Goal: Task Accomplishment & Management: Manage account settings

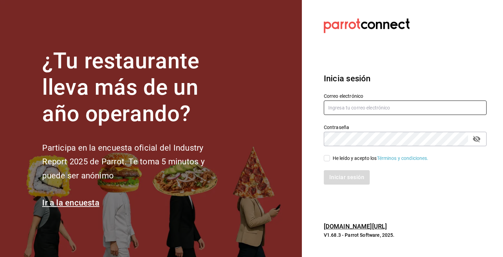
type input "[EMAIL_ADDRESS][DOMAIN_NAME]"
click at [330, 159] on span "He leído y acepto los Términos y condiciones." at bounding box center [379, 158] width 99 height 7
click at [330, 159] on input "He leído y acepto los Términos y condiciones." at bounding box center [327, 158] width 6 height 6
checkbox input "true"
click at [336, 172] on button "Iniciar sesión" at bounding box center [347, 177] width 47 height 14
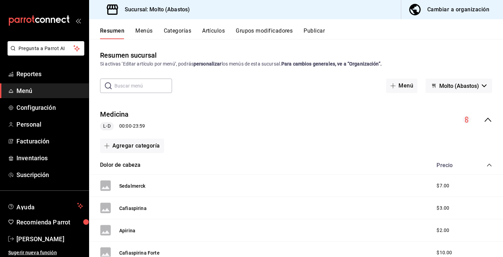
click at [182, 31] on button "Categorías" at bounding box center [178, 33] width 28 height 12
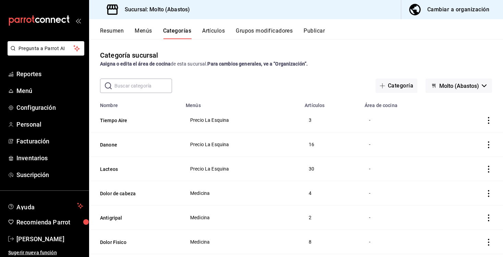
click at [213, 31] on button "Artículos" at bounding box center [213, 33] width 23 height 12
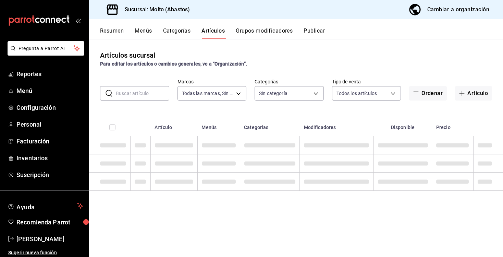
type input "a4ce63cd-f9c8-4925-89b3-3bd4251fba41"
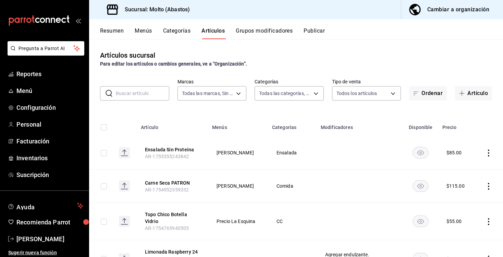
type input "81055784-3412-463b-8ab7-0deda5d1fbfa,68573037-7262-4a80-bd87-b1117a4c32bb,12a7e…"
click at [277, 91] on body "Pregunta a Parrot AI Reportes Menú Configuración Personal Facturación Inventari…" at bounding box center [251, 128] width 503 height 257
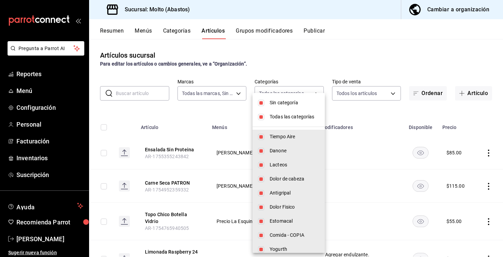
click at [277, 104] on span "Sin categoría" at bounding box center [295, 102] width 50 height 7
checkbox input "false"
click at [277, 114] on span "Todas las categorías" at bounding box center [295, 116] width 50 height 7
checkbox input "false"
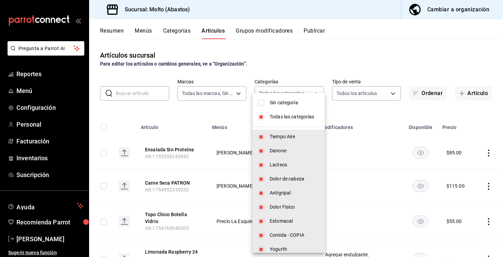
checkbox input "false"
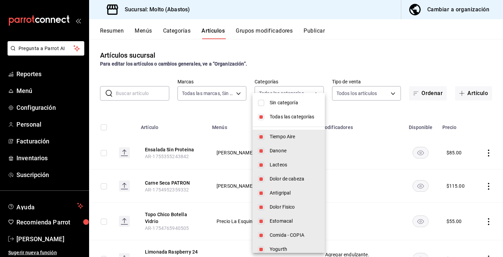
checkbox input "false"
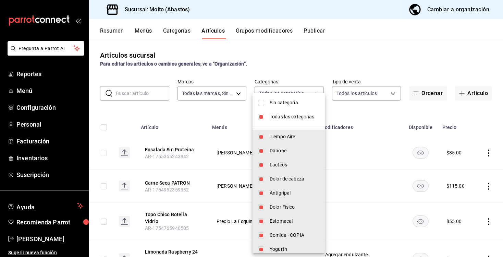
checkbox input "false"
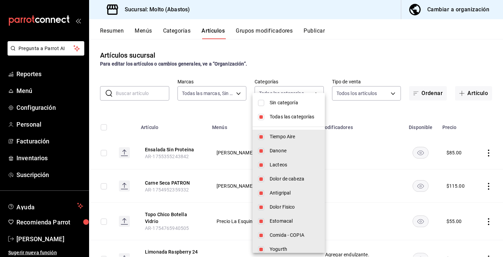
checkbox input "false"
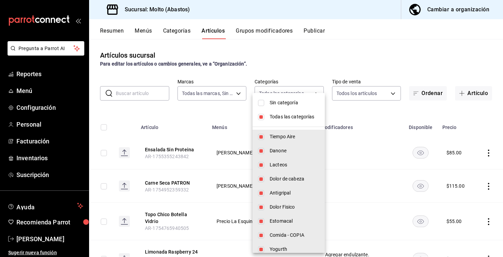
checkbox input "false"
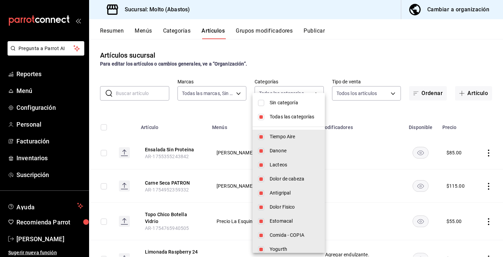
checkbox input "false"
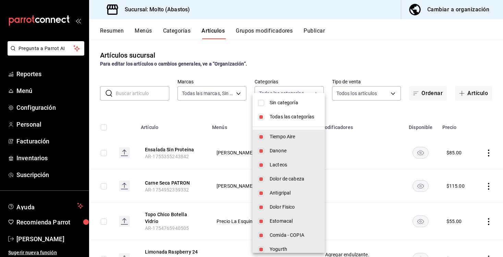
checkbox input "false"
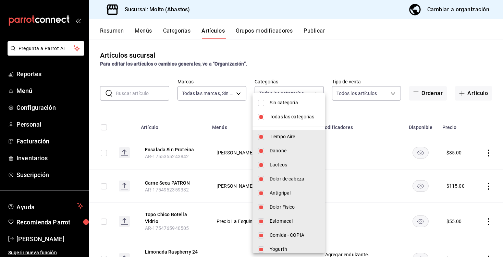
checkbox input "false"
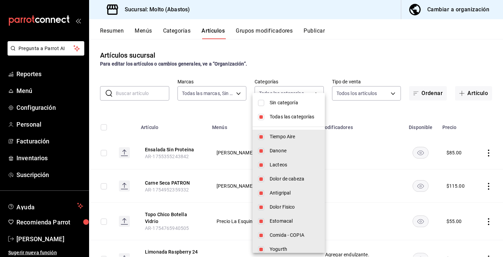
checkbox input "false"
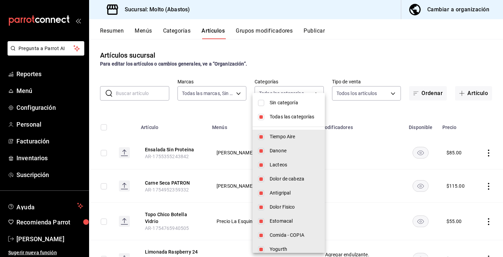
checkbox input "false"
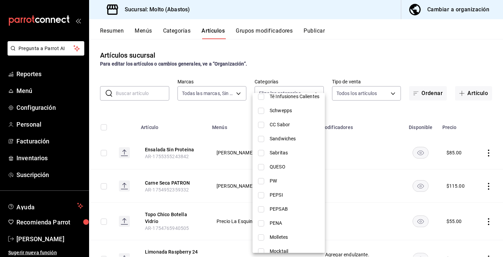
scroll to position [208, 0]
click at [276, 127] on span "CC Sabor" at bounding box center [295, 124] width 50 height 7
type input "81698f43-8603-44a9-bf8b-f5b91326b09b"
checkbox input "true"
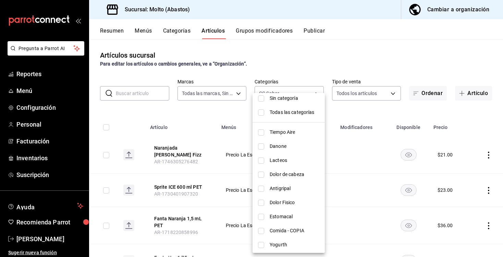
scroll to position [0, 0]
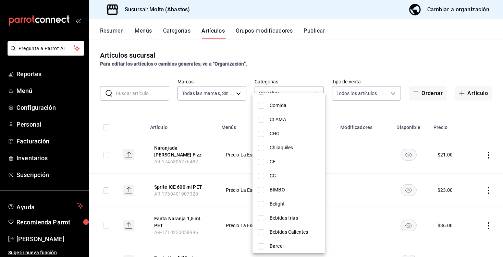
scroll to position [582, 0]
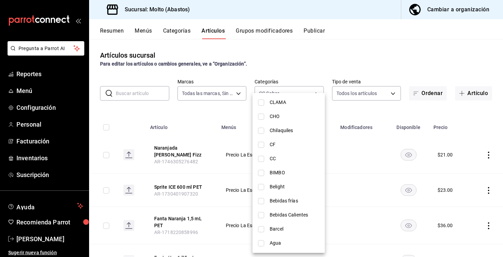
click at [274, 157] on span "CC" at bounding box center [295, 158] width 50 height 7
type input "81698f43-8603-44a9-bf8b-f5b91326b09b,663e4bf9-9131-403f-a05c-c090d11e9ab2"
checkbox input "true"
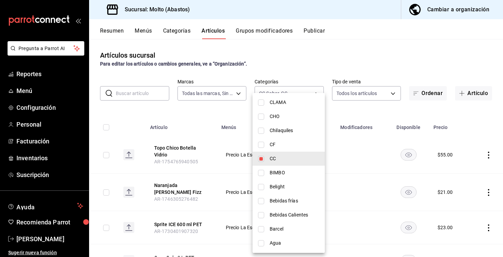
click at [329, 74] on div at bounding box center [251, 128] width 503 height 257
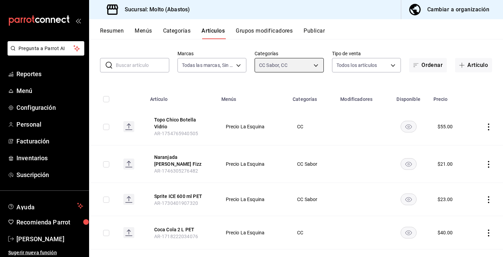
scroll to position [31, 0]
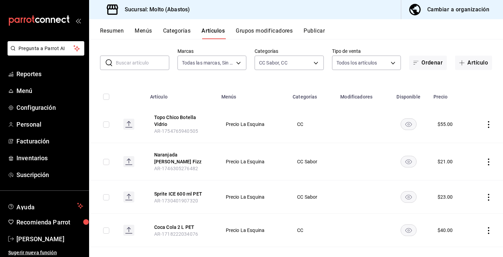
click at [203, 129] on th "Topo [PERSON_NAME] AR-1754765940505" at bounding box center [181, 124] width 71 height 37
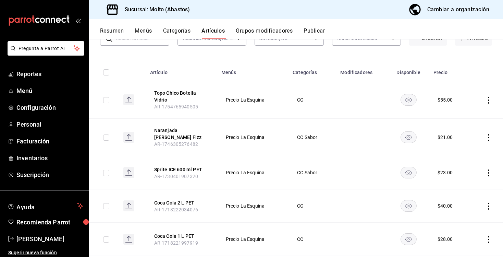
scroll to position [56, 0]
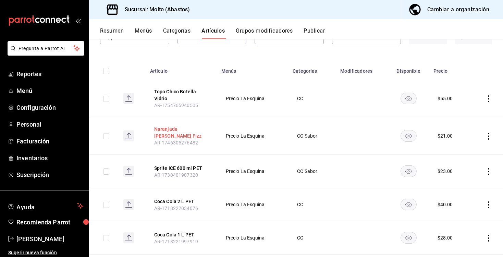
click at [200, 133] on button "Naranjada [PERSON_NAME] Fizz" at bounding box center [181, 132] width 55 height 14
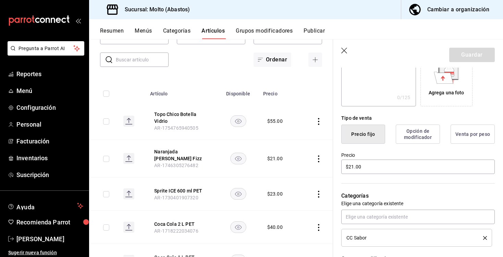
scroll to position [132, 0]
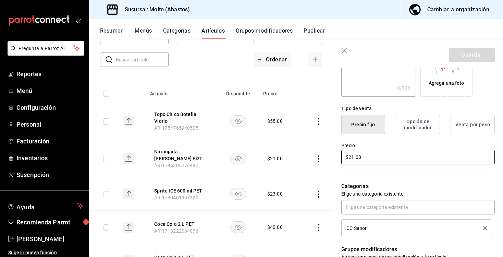
click at [354, 159] on input "$21.00" at bounding box center [418, 157] width 154 height 14
type input "$23.00"
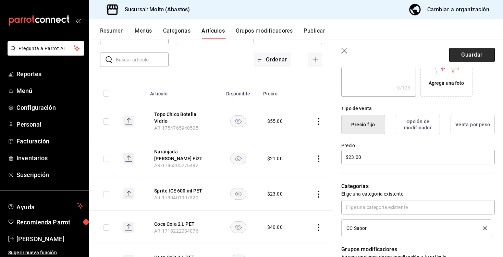
click at [485, 50] on button "Guardar" at bounding box center [472, 55] width 46 height 14
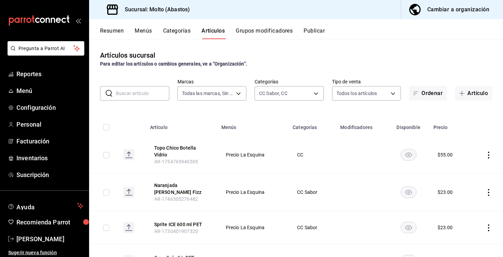
click at [78, 22] on icon "open_drawer_menu" at bounding box center [77, 20] width 5 height 5
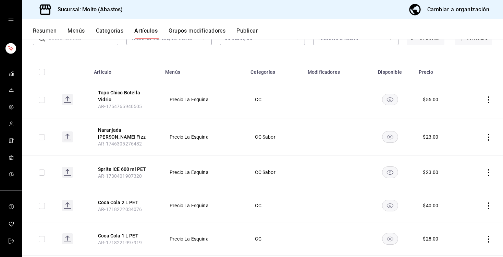
scroll to position [58, 0]
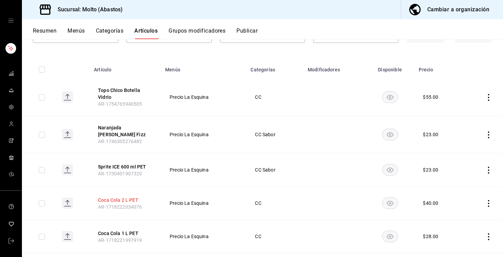
click at [127, 196] on button "Coca Cola 2 L PET" at bounding box center [125, 199] width 55 height 7
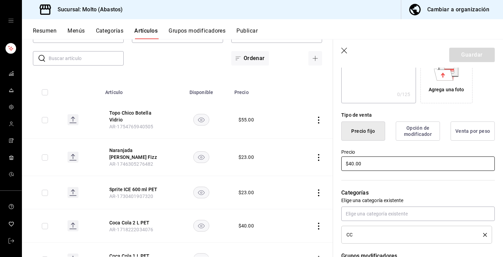
scroll to position [132, 0]
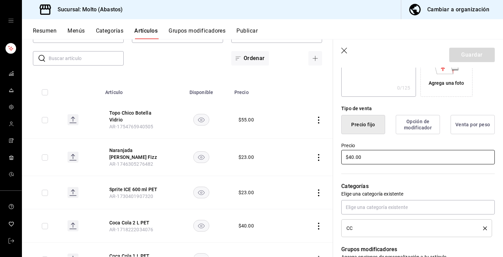
click at [355, 157] on input "$40.00" at bounding box center [418, 157] width 154 height 14
type input "$42.00"
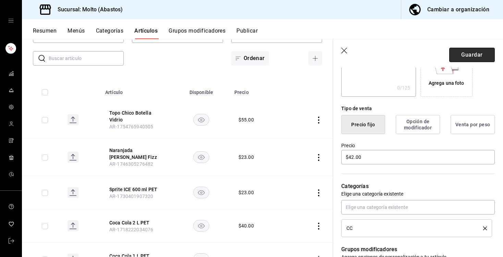
click at [463, 58] on button "Guardar" at bounding box center [472, 55] width 46 height 14
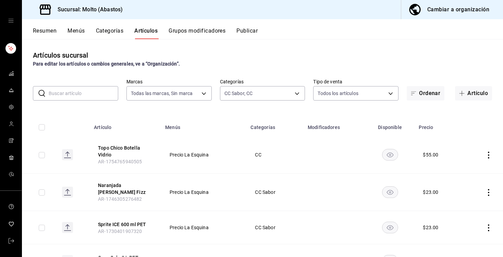
click at [94, 90] on input "text" at bounding box center [84, 93] width 70 height 14
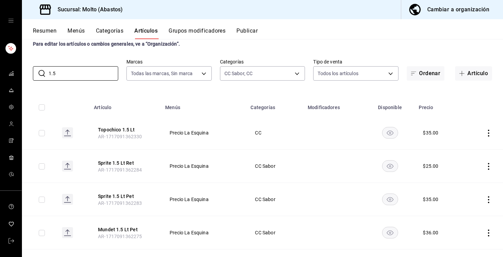
scroll to position [24, 0]
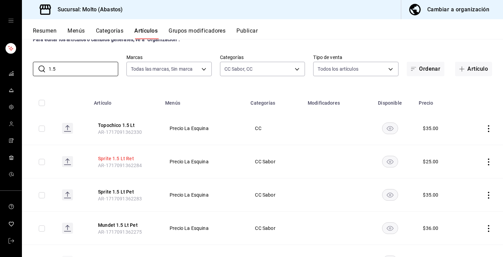
type input "1.5"
click at [121, 159] on button "Sprite 1.5 Lt Ret" at bounding box center [125, 158] width 55 height 7
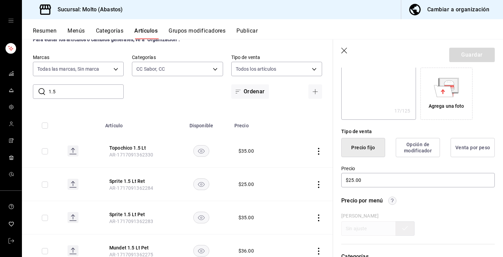
scroll to position [112, 0]
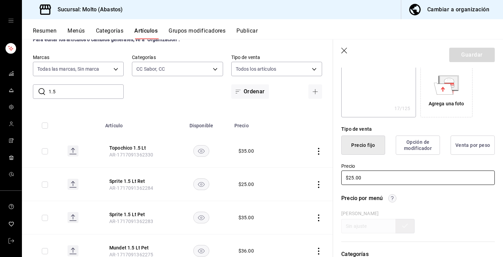
click at [352, 179] on input "$25.00" at bounding box center [418, 177] width 154 height 14
type textarea "x"
type input "$2.00"
type textarea "x"
type input "$26.00"
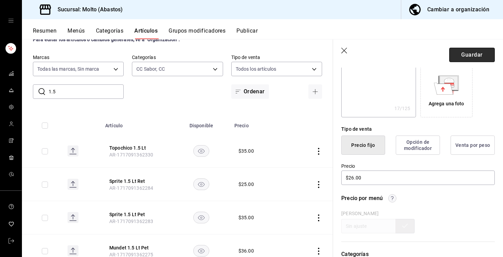
click at [460, 52] on button "Guardar" at bounding box center [472, 55] width 46 height 14
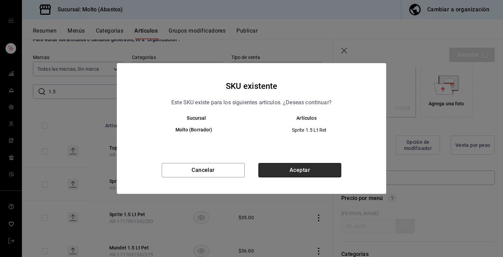
click at [282, 168] on button "Aceptar" at bounding box center [299, 170] width 83 height 14
type textarea "x"
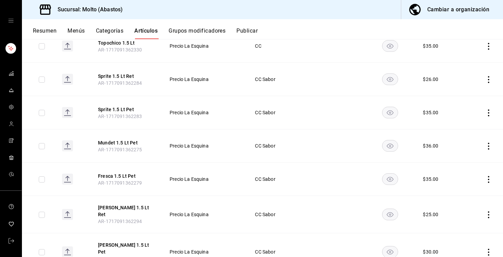
scroll to position [109, 0]
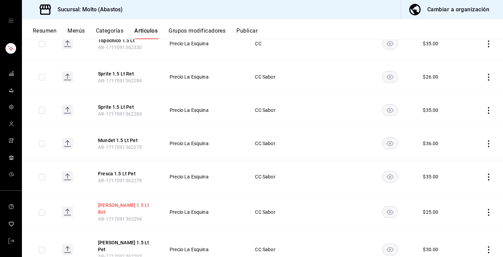
click at [131, 208] on button "[PERSON_NAME] 1.5 Lt Ret" at bounding box center [125, 209] width 55 height 14
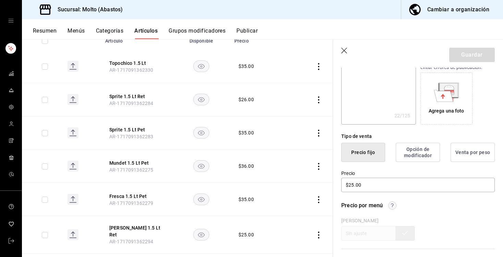
scroll to position [107, 0]
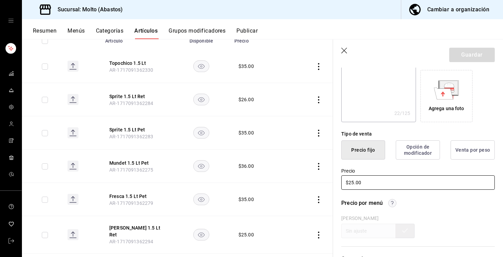
click at [353, 182] on input "$25.00" at bounding box center [418, 182] width 154 height 14
type textarea "x"
type input "$2.00"
type textarea "x"
type input "$26.00"
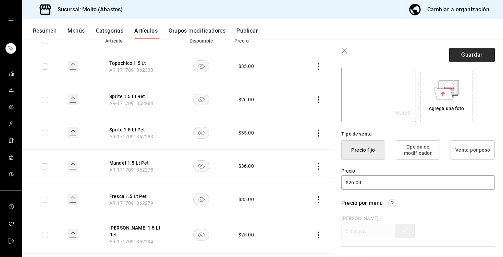
click at [466, 53] on button "Guardar" at bounding box center [472, 55] width 46 height 14
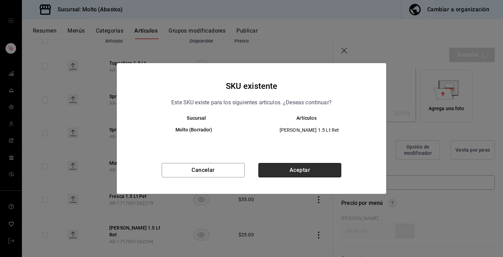
click at [313, 164] on button "Aceptar" at bounding box center [299, 170] width 83 height 14
type textarea "x"
type input "AR-1756074299237"
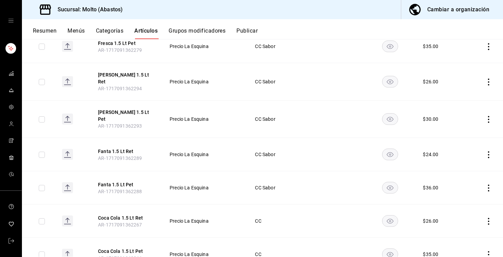
scroll to position [241, 0]
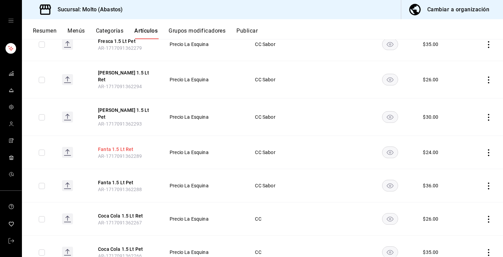
click at [116, 146] on button "Fanta 1.5 Lt Ret" at bounding box center [125, 149] width 55 height 7
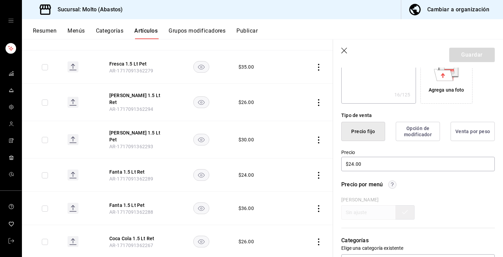
scroll to position [131, 0]
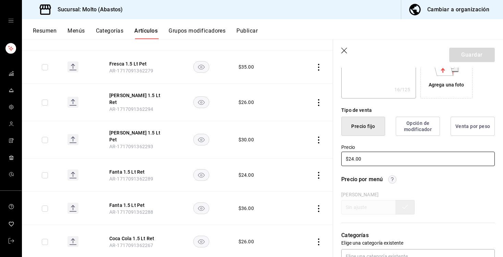
click at [354, 158] on input "$24.00" at bounding box center [418, 158] width 154 height 14
type textarea "x"
type input "$2.00"
type textarea "x"
type input "$26.00"
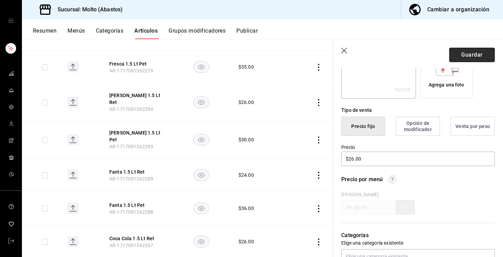
click at [461, 55] on button "Guardar" at bounding box center [472, 55] width 46 height 14
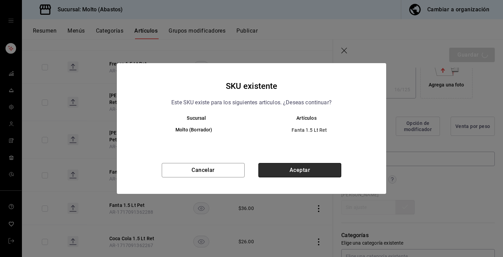
click at [290, 170] on button "Aceptar" at bounding box center [299, 170] width 83 height 14
type textarea "x"
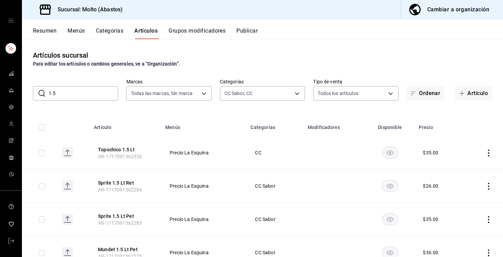
click at [90, 95] on input "1.5" at bounding box center [84, 93] width 70 height 14
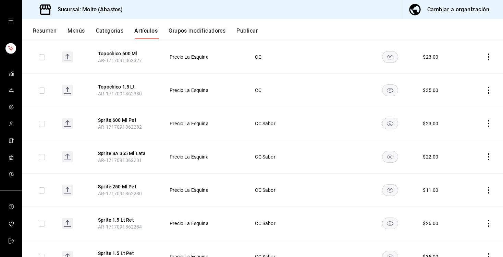
scroll to position [949, 0]
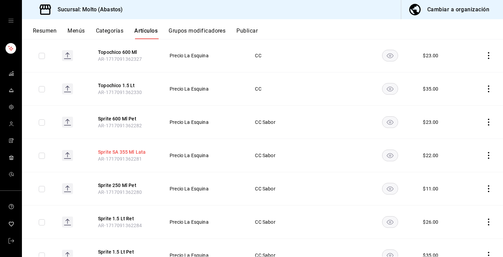
click at [141, 148] on button "Sprite SA 355 Ml Lata" at bounding box center [125, 151] width 55 height 7
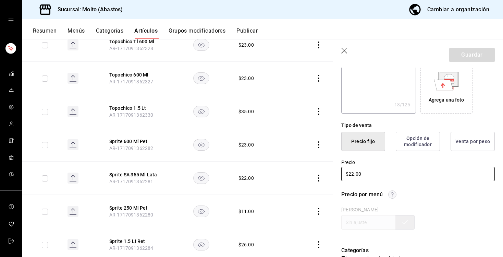
scroll to position [117, 0]
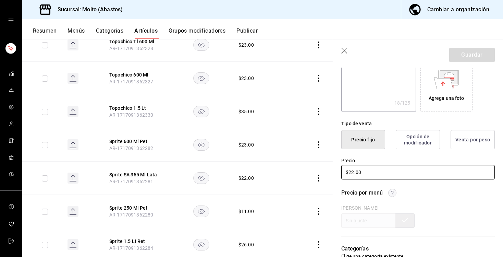
click at [352, 172] on input "$22.00" at bounding box center [418, 172] width 154 height 14
type textarea "x"
type input "$2.00"
type textarea "x"
type input "$23.00"
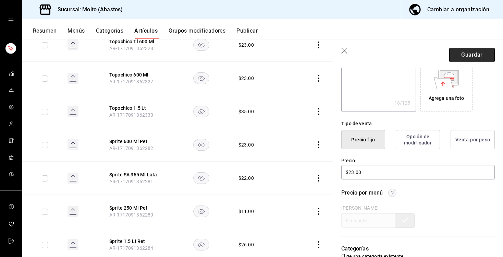
click at [466, 56] on button "Guardar" at bounding box center [472, 55] width 46 height 14
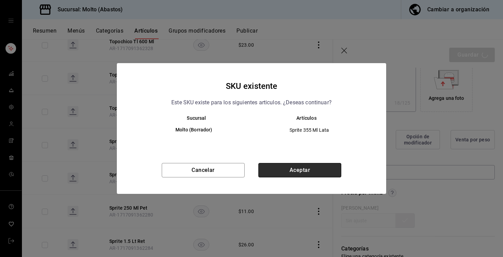
click at [282, 171] on button "Aceptar" at bounding box center [299, 170] width 83 height 14
type textarea "x"
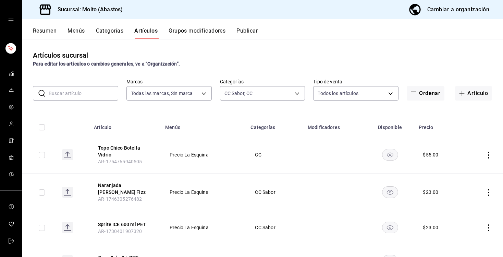
click at [112, 93] on input "text" at bounding box center [84, 93] width 70 height 14
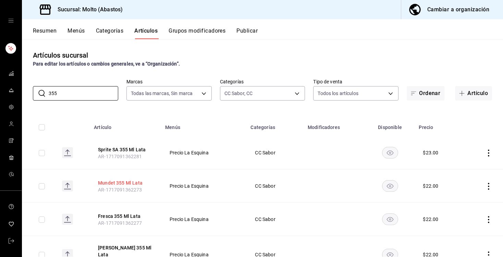
type input "355"
click at [122, 182] on button "Mundet 355 Ml Lata" at bounding box center [125, 182] width 55 height 7
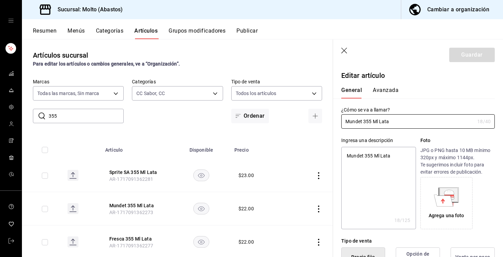
type textarea "x"
type input "$22.00"
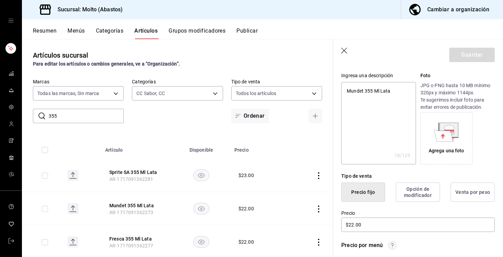
scroll to position [65, 0]
click at [354, 225] on input "$22.00" at bounding box center [418, 224] width 154 height 14
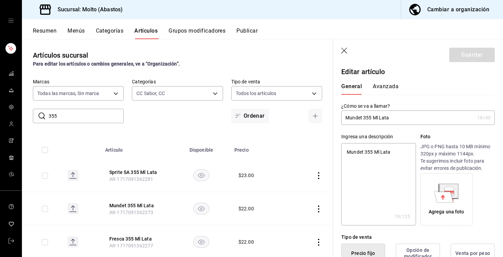
scroll to position [0, 0]
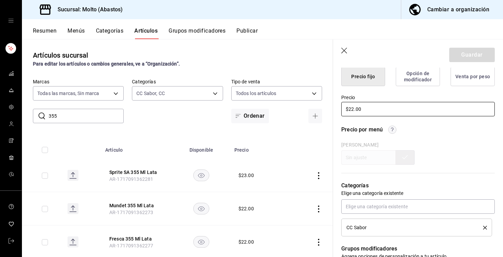
type textarea "x"
type input "$2.00"
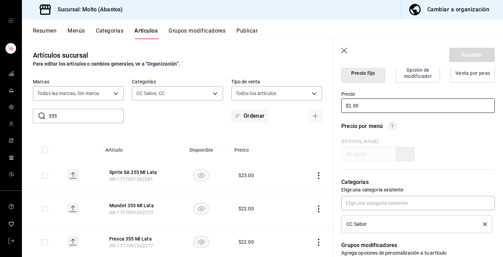
type textarea "x"
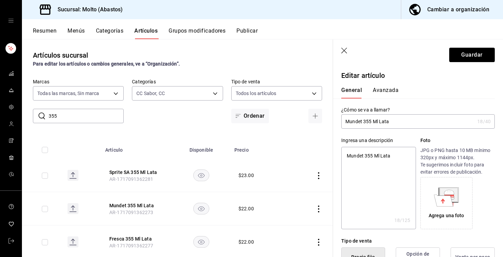
type input "$23.00"
click at [383, 94] on button "Avanzada" at bounding box center [386, 93] width 26 height 12
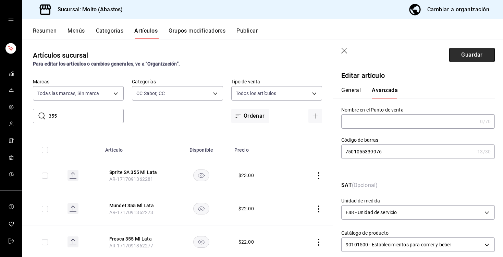
click at [472, 55] on button "Guardar" at bounding box center [472, 55] width 46 height 14
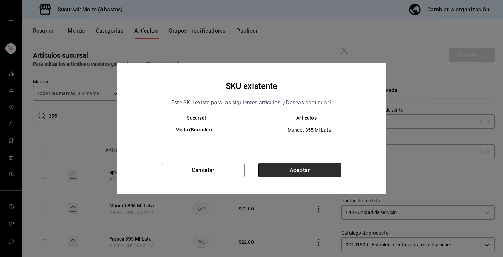
click at [290, 174] on button "Aceptar" at bounding box center [299, 170] width 83 height 14
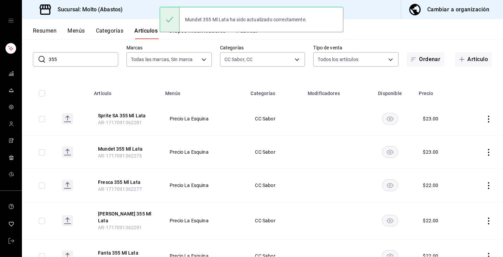
scroll to position [36, 0]
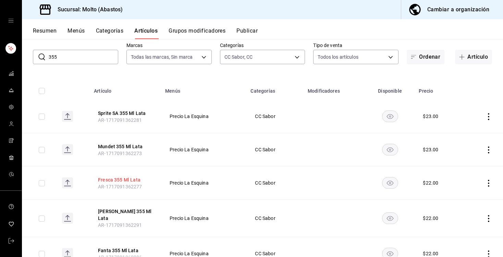
click at [125, 180] on button "Fresca 355 Ml Lata" at bounding box center [125, 179] width 55 height 7
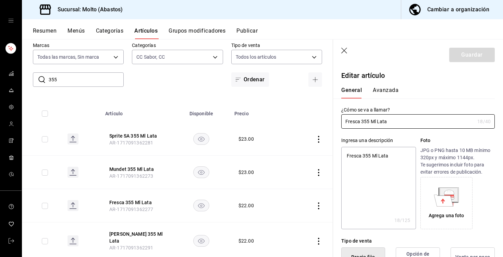
type textarea "x"
type input "$22.00"
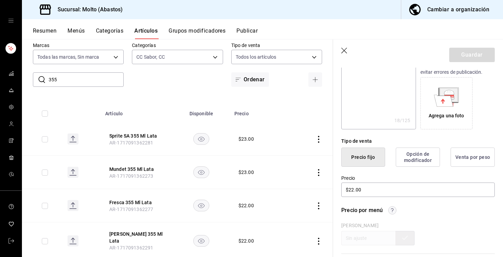
scroll to position [103, 0]
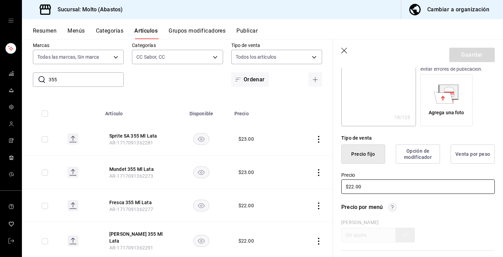
click at [354, 187] on input "$22.00" at bounding box center [418, 186] width 154 height 14
type textarea "x"
type input "$2.00"
type textarea "x"
type input "$23.00"
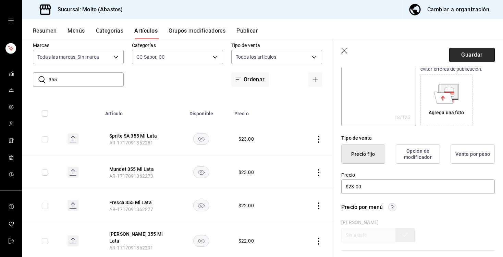
click at [466, 56] on button "Guardar" at bounding box center [472, 55] width 46 height 14
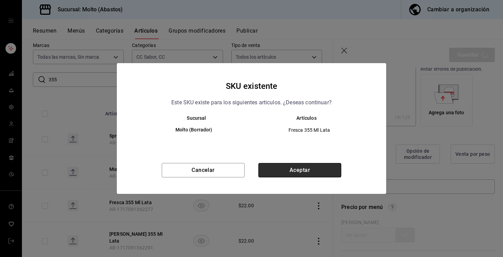
click at [307, 165] on button "Aceptar" at bounding box center [299, 170] width 83 height 14
type textarea "x"
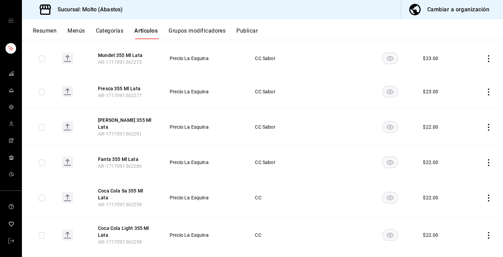
scroll to position [126, 0]
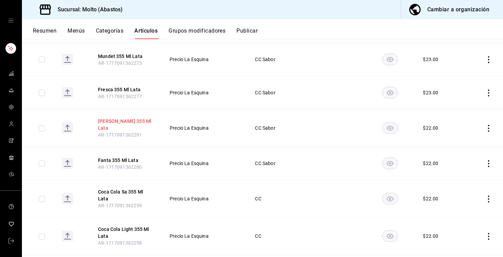
click at [139, 122] on button "[PERSON_NAME] 355 Ml Lata" at bounding box center [125, 125] width 55 height 14
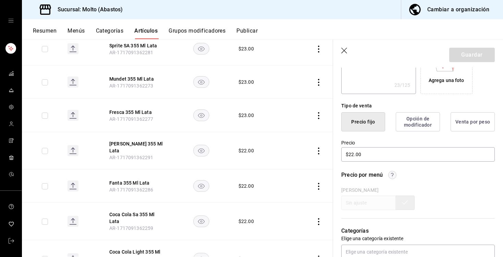
scroll to position [160, 0]
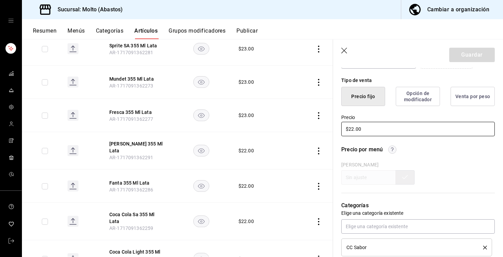
click at [354, 131] on input "$22.00" at bounding box center [418, 129] width 154 height 14
type textarea "x"
type input "$2.00"
type textarea "x"
type input "$23.00"
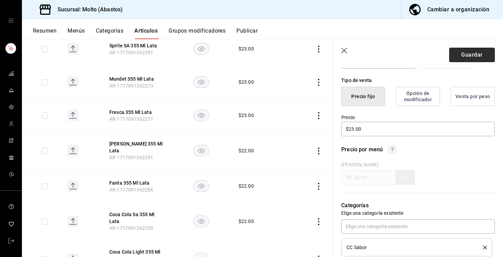
click at [472, 57] on button "Guardar" at bounding box center [472, 55] width 46 height 14
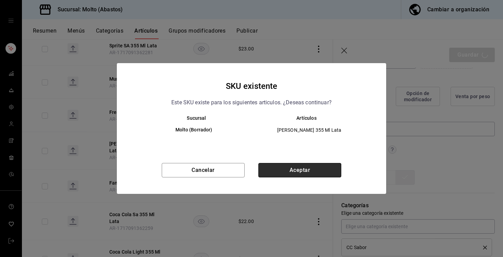
click at [312, 174] on button "Aceptar" at bounding box center [299, 170] width 83 height 14
type textarea "x"
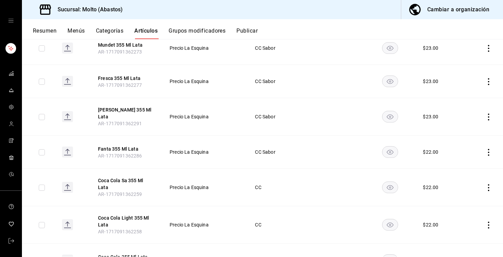
scroll to position [138, 0]
click at [123, 145] on button "Fanta 355 Ml Lata" at bounding box center [125, 148] width 55 height 7
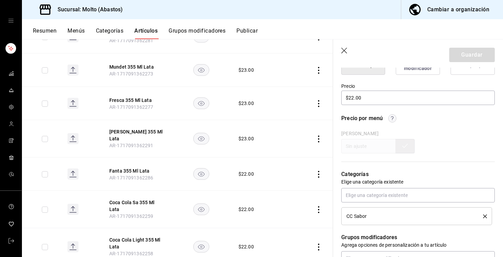
scroll to position [175, 0]
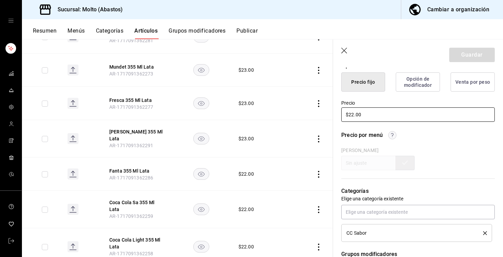
drag, startPoint x: 355, startPoint y: 114, endPoint x: 359, endPoint y: 121, distance: 7.4
click at [355, 115] on input "$22.00" at bounding box center [418, 114] width 154 height 14
type textarea "x"
type input "$2.00"
type textarea "x"
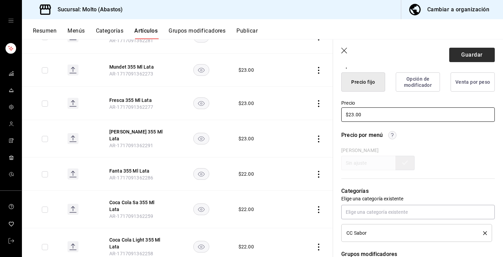
type input "$23.00"
click at [462, 56] on button "Guardar" at bounding box center [472, 55] width 46 height 14
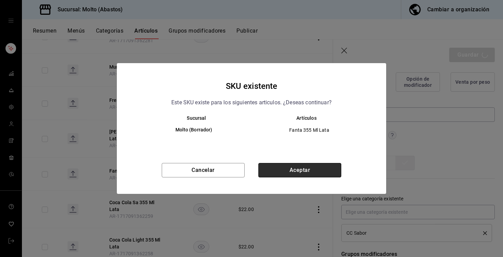
click at [302, 170] on button "Aceptar" at bounding box center [299, 170] width 83 height 14
type textarea "x"
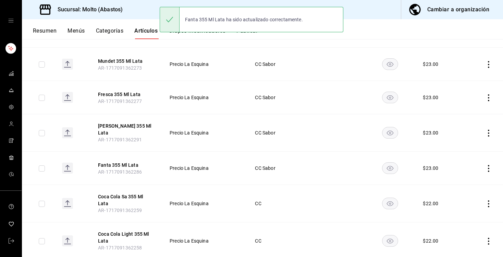
scroll to position [170, 0]
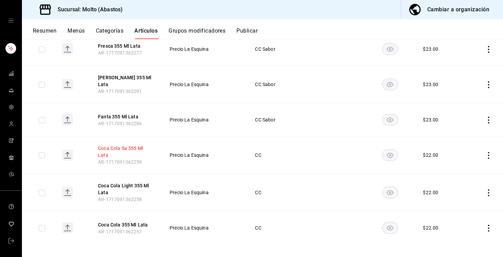
click at [135, 145] on button "Coca Cola Sa 355 Ml Lata" at bounding box center [125, 152] width 55 height 14
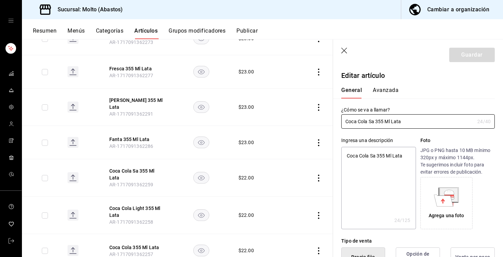
type textarea "x"
type input "$22.00"
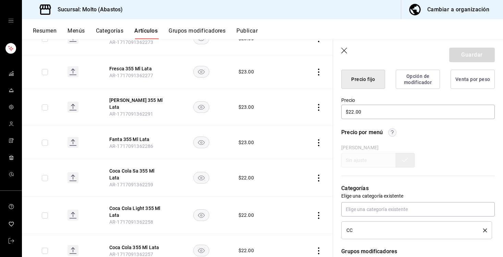
scroll to position [178, 0]
drag, startPoint x: 353, startPoint y: 113, endPoint x: 367, endPoint y: 124, distance: 17.8
click at [359, 117] on input "$22.00" at bounding box center [418, 111] width 154 height 14
type textarea "x"
type input "$2.00"
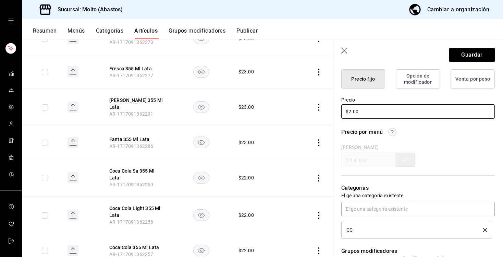
type textarea "x"
type input "$23.00"
click at [470, 56] on button "Guardar" at bounding box center [472, 55] width 46 height 14
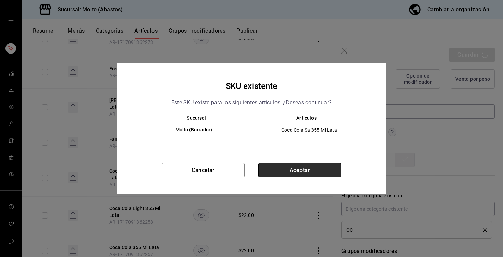
click at [268, 175] on button "Aceptar" at bounding box center [299, 170] width 83 height 14
type textarea "x"
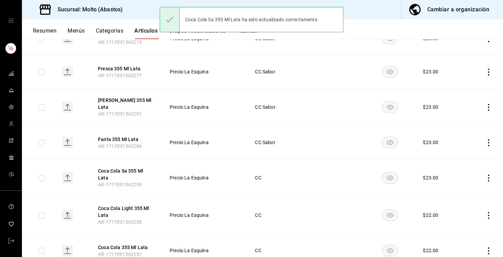
scroll to position [170, 0]
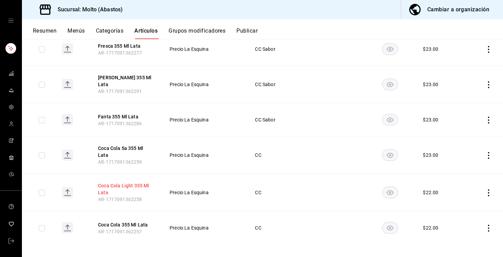
click at [135, 182] on button "Coca Cola Light 355 Ml Lata" at bounding box center [125, 189] width 55 height 14
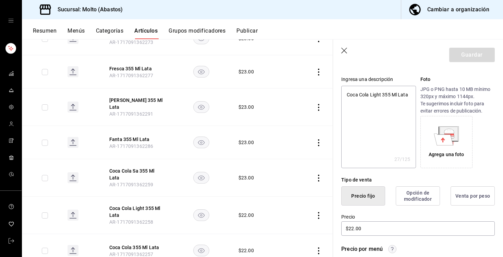
scroll to position [73, 0]
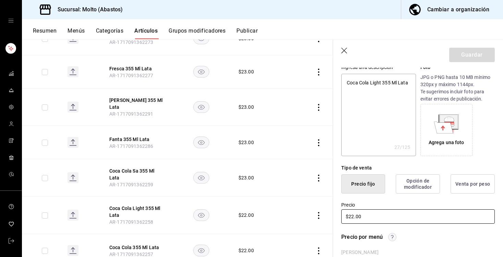
click at [353, 218] on input "$22.00" at bounding box center [418, 216] width 154 height 14
type textarea "x"
type input "$2.00"
type textarea "x"
type input "$23.00"
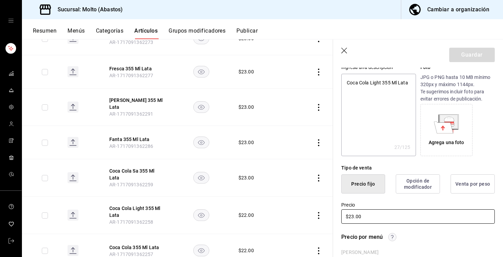
type textarea "x"
type input "$23.00"
click at [469, 52] on button "Guardar" at bounding box center [472, 55] width 46 height 14
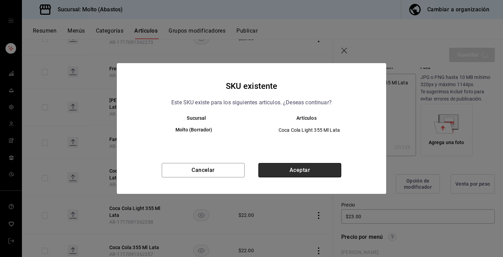
click at [294, 172] on button "Aceptar" at bounding box center [299, 170] width 83 height 14
type textarea "x"
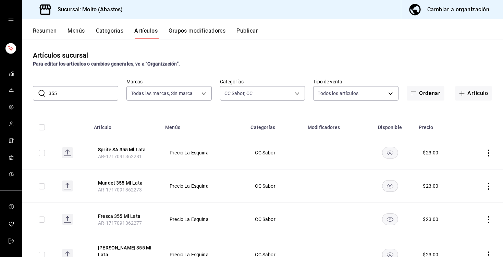
click at [77, 95] on input "355" at bounding box center [84, 93] width 70 height 14
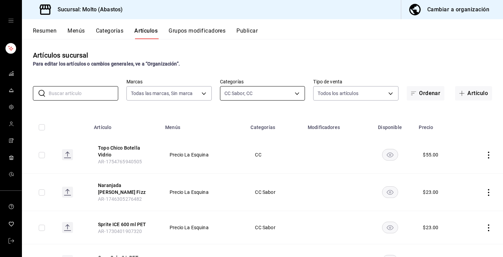
click at [230, 93] on body "Sucursal: Molto (Abastos) Cambiar a organización Resumen Menús Categorías Artíc…" at bounding box center [251, 128] width 503 height 257
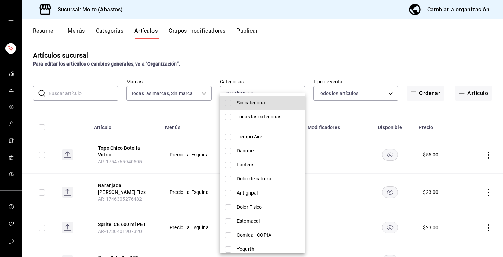
click at [239, 107] on li "Sin categoría" at bounding box center [262, 103] width 85 height 14
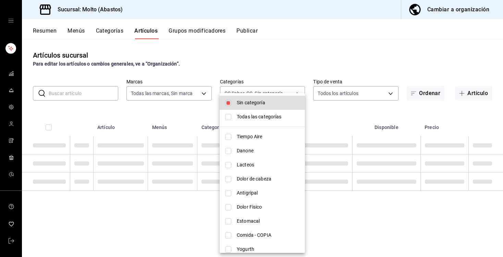
click at [239, 107] on li "Sin categoría" at bounding box center [262, 103] width 85 height 14
checkbox input "false"
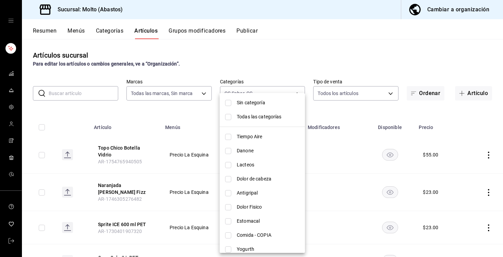
click at [243, 120] on span "Todas las categorías" at bounding box center [268, 116] width 63 height 7
type input "81055784-3412-463b-8ab7-0deda5d1fbfa,68573037-7262-4a80-bd87-b1117a4c32bb,12a7e…"
checkbox input "true"
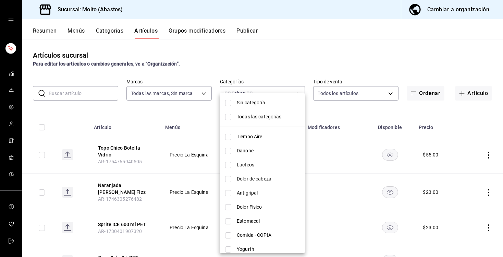
checkbox input "true"
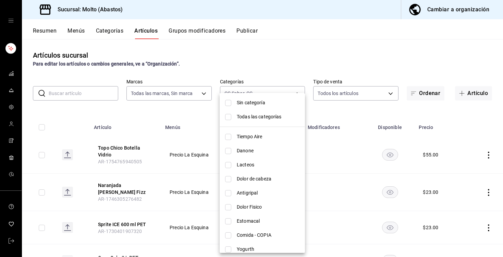
checkbox input "true"
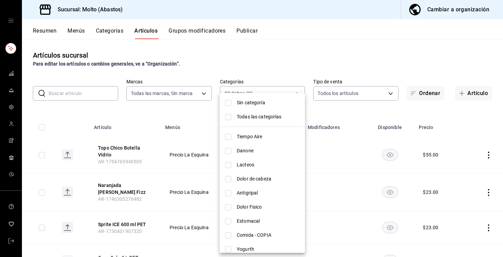
checkbox input "true"
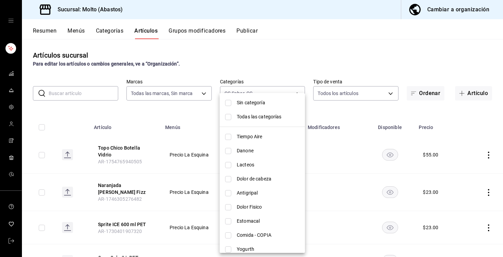
checkbox input "true"
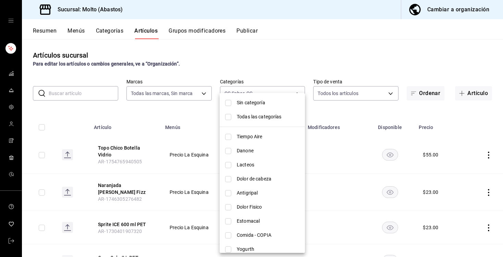
checkbox input "true"
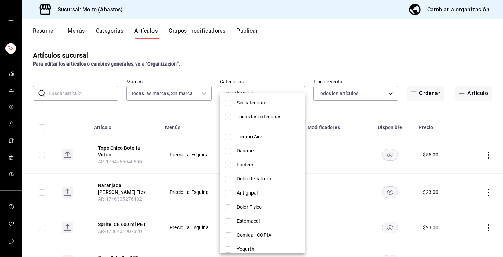
checkbox input "true"
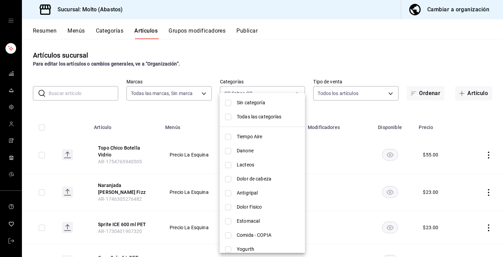
checkbox input "true"
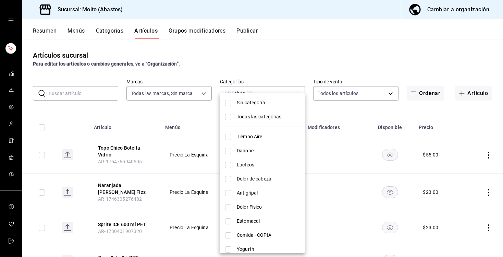
checkbox input "true"
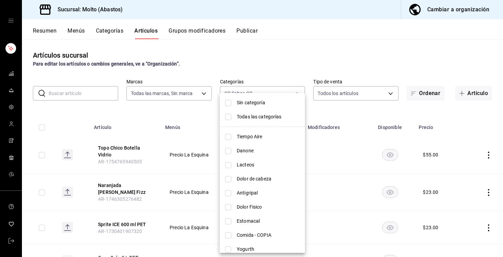
checkbox input "true"
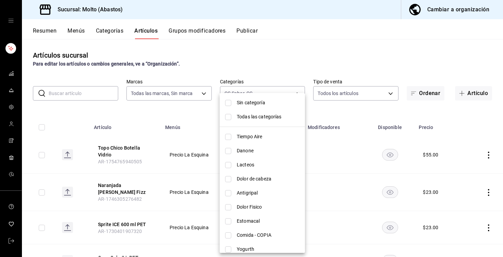
checkbox input "true"
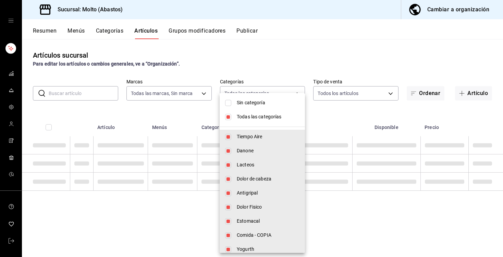
click at [243, 120] on span "Todas las categorías" at bounding box center [268, 116] width 63 height 7
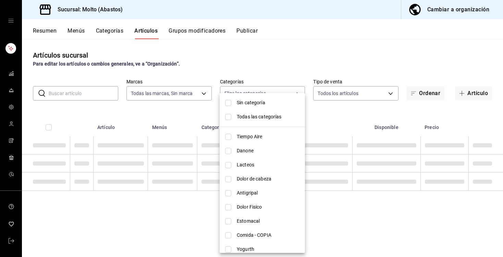
checkbox input "false"
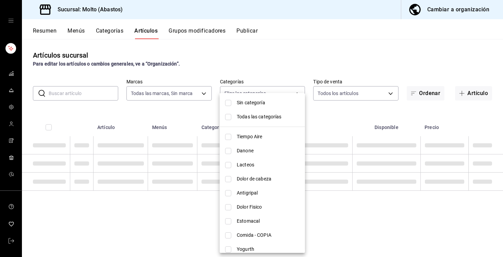
checkbox input "false"
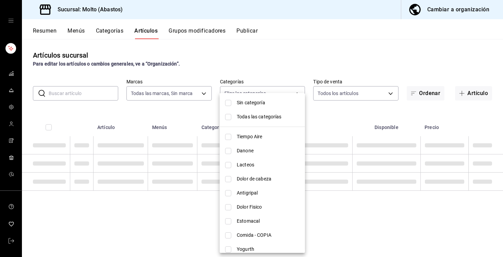
checkbox input "false"
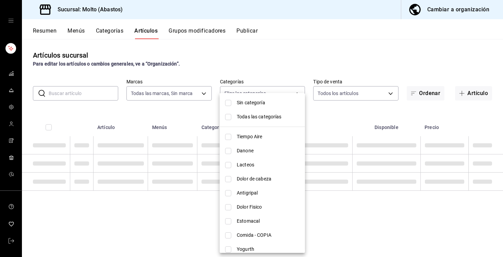
checkbox input "false"
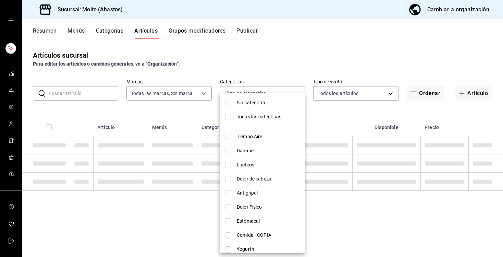
checkbox input "false"
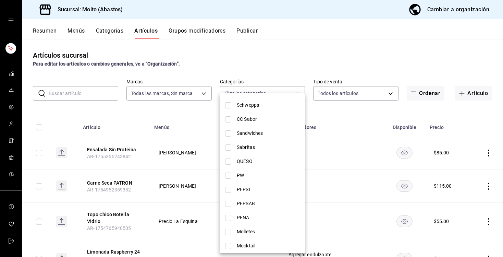
scroll to position [215, 0]
click at [243, 192] on span "PEPSI" at bounding box center [268, 188] width 63 height 7
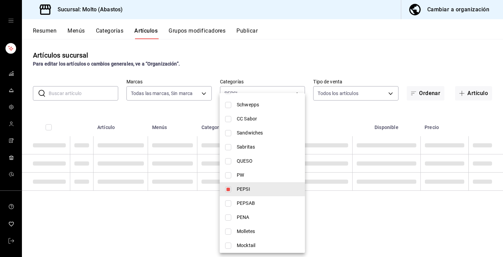
click at [244, 202] on span "PEPSAB" at bounding box center [268, 202] width 63 height 7
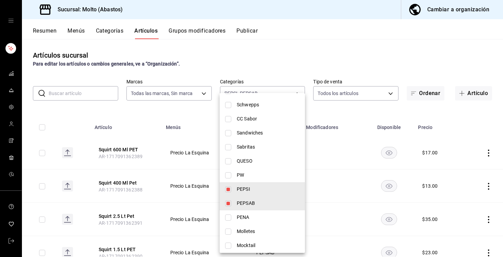
click at [269, 73] on div at bounding box center [251, 128] width 503 height 257
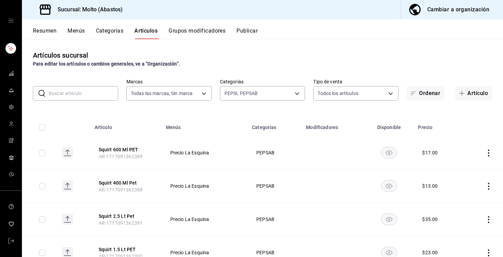
click at [64, 96] on input "text" at bounding box center [84, 93] width 70 height 14
click at [126, 150] on button "Squirt 1.5 Lt PET" at bounding box center [126, 149] width 55 height 7
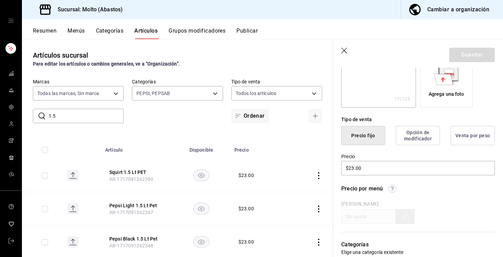
scroll to position [129, 0]
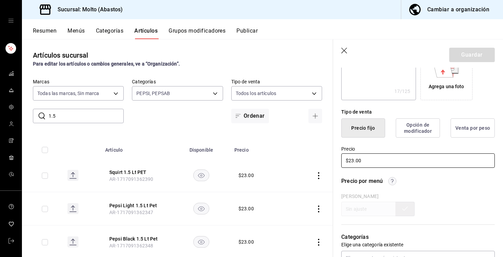
click at [353, 161] on input "$23.00" at bounding box center [418, 160] width 154 height 14
click at [459, 53] on button "Guardar" at bounding box center [472, 55] width 46 height 14
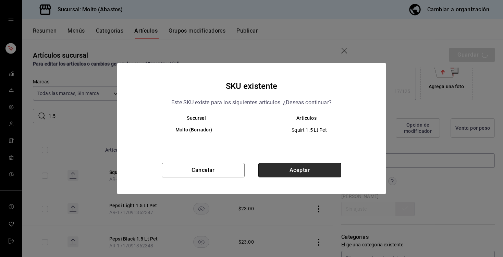
click at [274, 167] on button "Aceptar" at bounding box center [299, 170] width 83 height 14
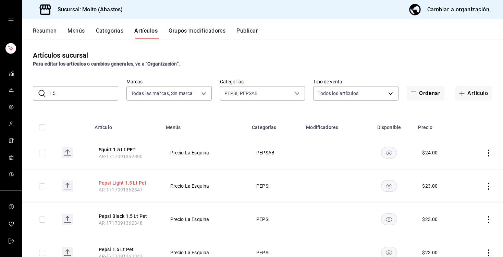
click at [112, 183] on button "Pepsi Light 1.5 Lt Pet" at bounding box center [126, 182] width 55 height 7
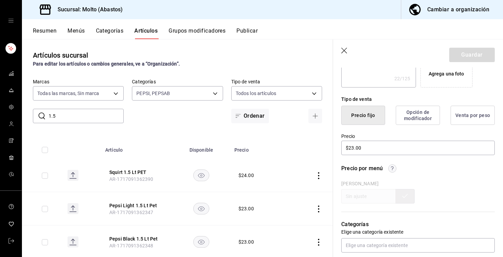
scroll to position [147, 0]
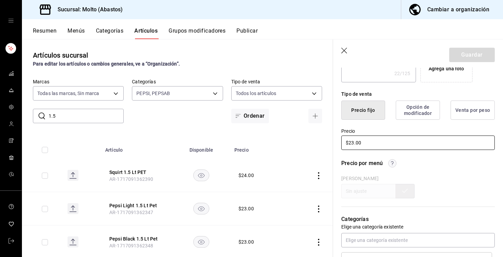
click at [355, 144] on input "$23.00" at bounding box center [418, 142] width 154 height 14
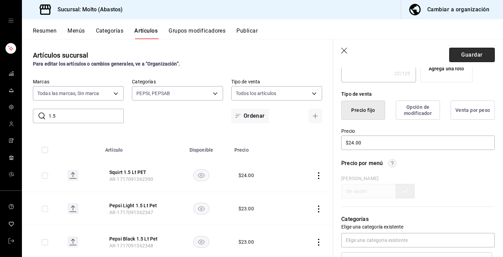
click at [464, 57] on button "Guardar" at bounding box center [472, 55] width 46 height 14
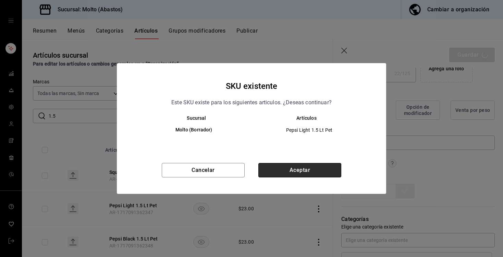
click at [300, 169] on button "Aceptar" at bounding box center [299, 170] width 83 height 14
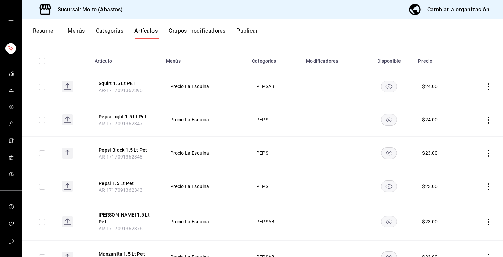
scroll to position [66, 0]
click at [130, 149] on button "Pepsi Black 1.5 Lt Pet" at bounding box center [126, 149] width 55 height 7
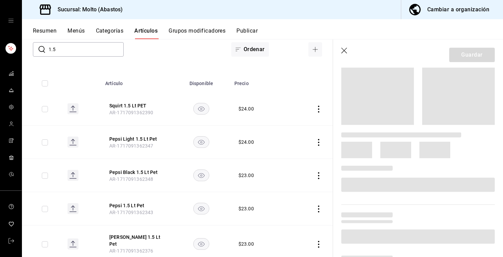
scroll to position [75, 0]
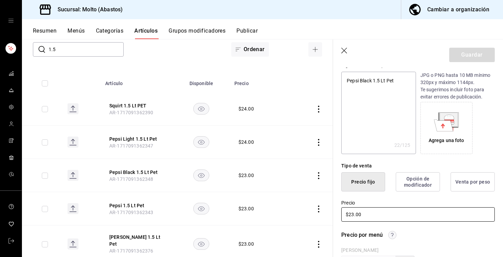
click at [354, 218] on input "$23.00" at bounding box center [418, 214] width 154 height 14
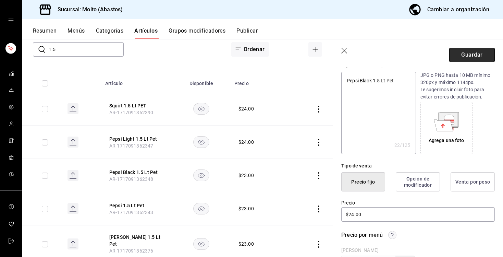
click at [471, 58] on button "Guardar" at bounding box center [472, 55] width 46 height 14
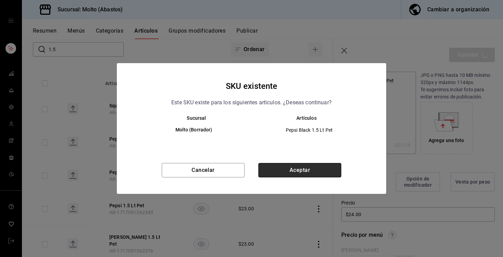
click at [321, 171] on button "Aceptar" at bounding box center [299, 170] width 83 height 14
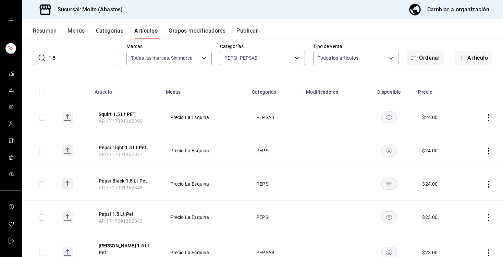
scroll to position [58, 0]
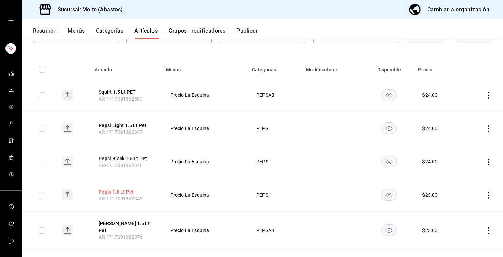
click at [122, 192] on button "Pepsi 1.5 Lt Pet" at bounding box center [126, 191] width 55 height 7
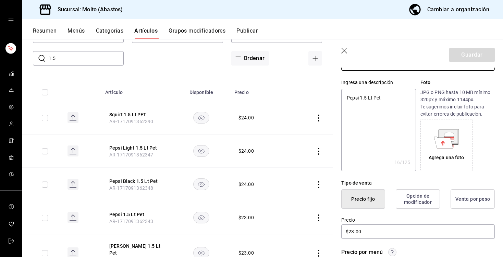
scroll to position [61, 0]
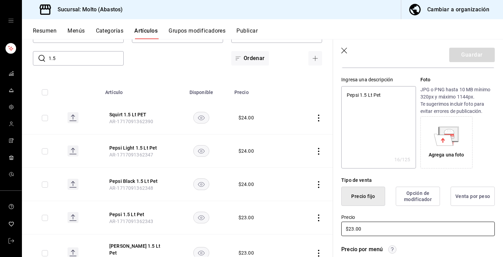
click at [354, 230] on input "$23.00" at bounding box center [418, 228] width 154 height 14
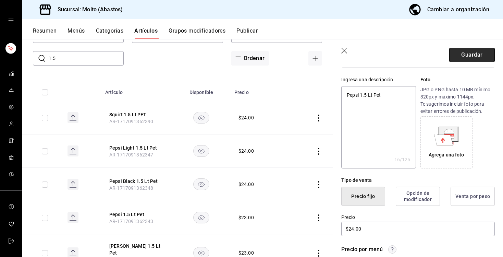
click at [463, 56] on button "Guardar" at bounding box center [472, 55] width 46 height 14
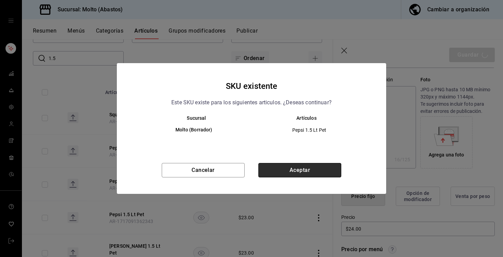
click at [267, 173] on button "Aceptar" at bounding box center [299, 170] width 83 height 14
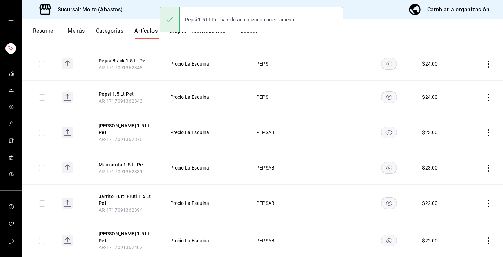
scroll to position [156, 0]
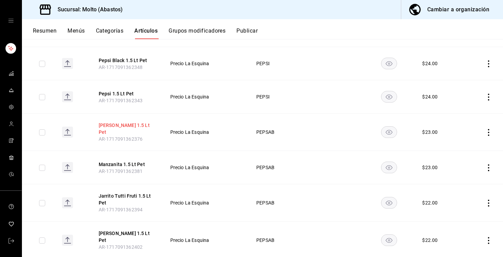
click at [120, 127] on button "[PERSON_NAME] 1.5 Lt Pet" at bounding box center [126, 129] width 55 height 14
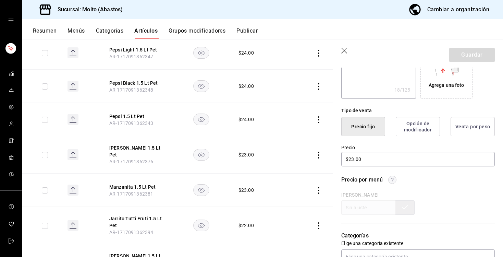
scroll to position [156, 0]
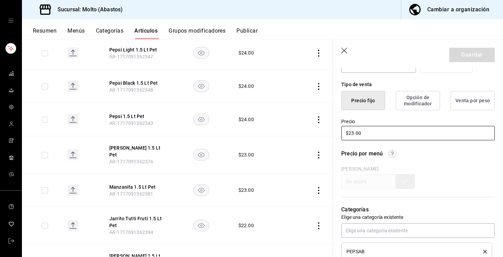
click at [352, 135] on input "$23.00" at bounding box center [418, 133] width 154 height 14
click at [469, 52] on button "Guardar" at bounding box center [472, 55] width 46 height 14
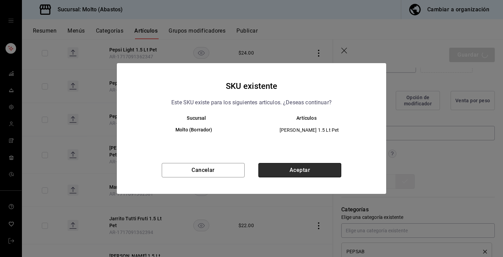
click at [322, 167] on button "Aceptar" at bounding box center [299, 170] width 83 height 14
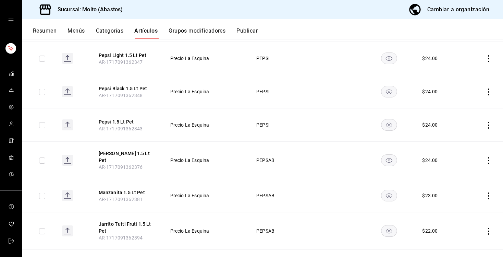
scroll to position [128, 0]
click at [138, 191] on button "Manzanita 1.5 Lt Pet" at bounding box center [126, 191] width 55 height 7
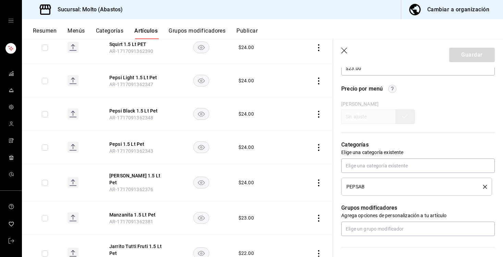
scroll to position [209, 0]
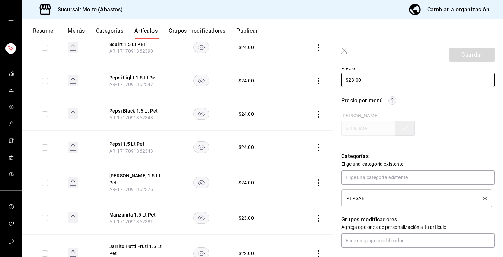
click at [353, 82] on input "$23.00" at bounding box center [418, 80] width 154 height 14
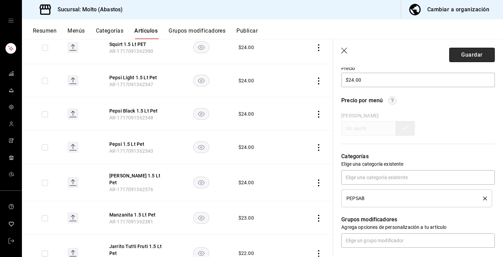
click at [469, 52] on button "Guardar" at bounding box center [472, 55] width 46 height 14
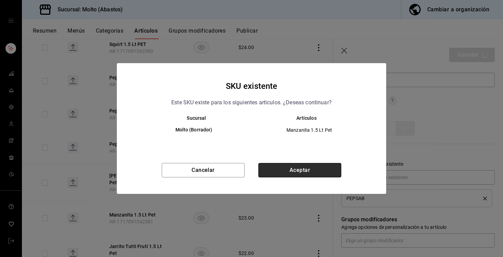
click at [292, 167] on button "Aceptar" at bounding box center [299, 170] width 83 height 14
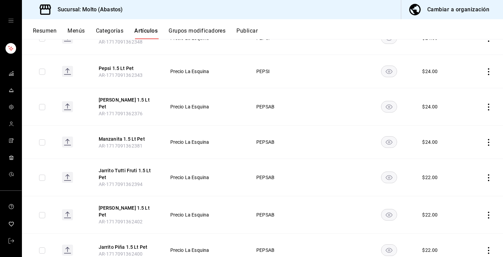
scroll to position [181, 0]
click at [124, 167] on button "Jarrito Tutti Fruti 1.5 Lt Pet" at bounding box center [126, 174] width 55 height 14
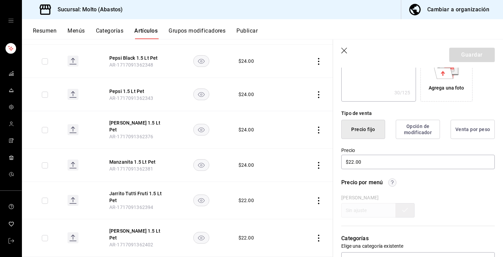
scroll to position [135, 0]
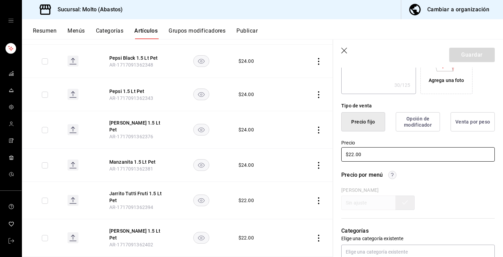
click at [353, 156] on input "$22.00" at bounding box center [418, 154] width 154 height 14
click at [468, 56] on button "Guardar" at bounding box center [472, 55] width 46 height 14
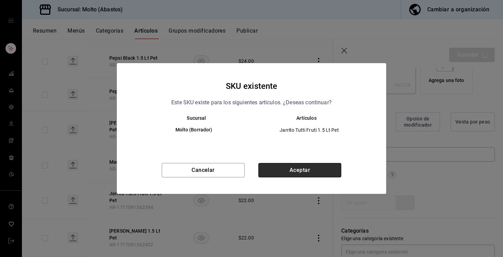
click at [333, 167] on button "Aceptar" at bounding box center [299, 170] width 83 height 14
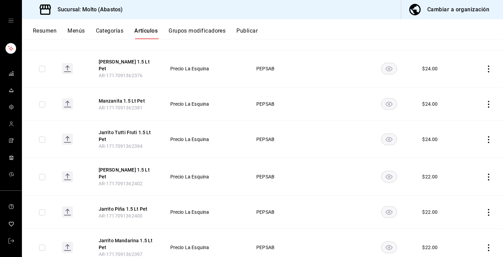
scroll to position [221, 0]
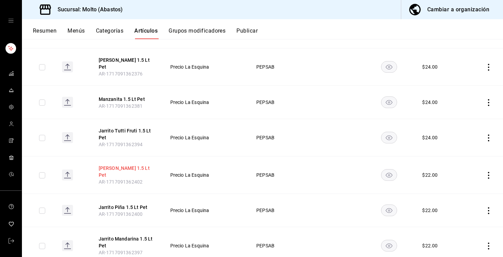
click at [143, 165] on button "[PERSON_NAME] 1.5 Lt Pet" at bounding box center [126, 171] width 55 height 14
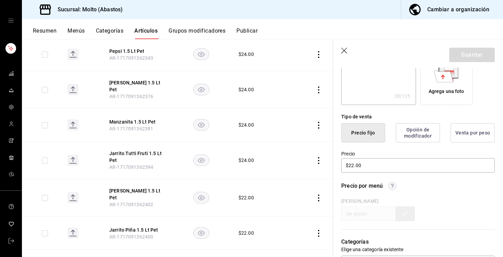
scroll to position [125, 0]
click at [353, 165] on input "$22.00" at bounding box center [418, 164] width 154 height 14
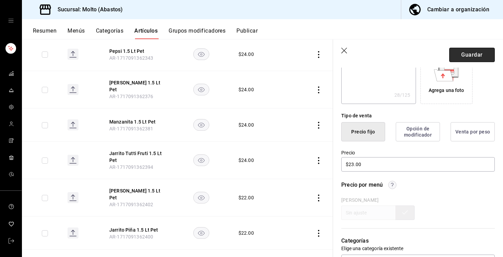
click at [474, 55] on button "Guardar" at bounding box center [472, 55] width 46 height 14
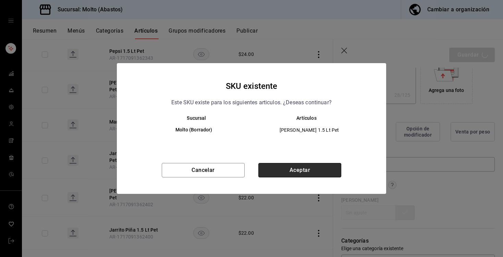
click at [296, 167] on button "Aceptar" at bounding box center [299, 170] width 83 height 14
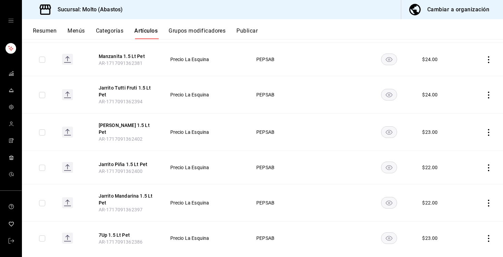
scroll to position [264, 0]
click at [135, 161] on button "Jarrito Piña 1.5 Lt Pet" at bounding box center [126, 163] width 55 height 7
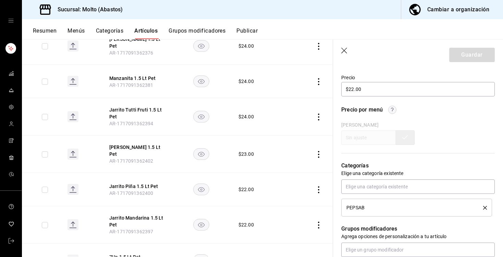
scroll to position [200, 0]
click at [354, 90] on input "$22.00" at bounding box center [418, 89] width 154 height 14
click at [470, 56] on button "Guardar" at bounding box center [472, 55] width 46 height 14
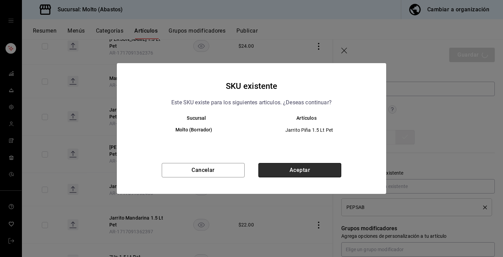
click at [299, 171] on button "Aceptar" at bounding box center [299, 170] width 83 height 14
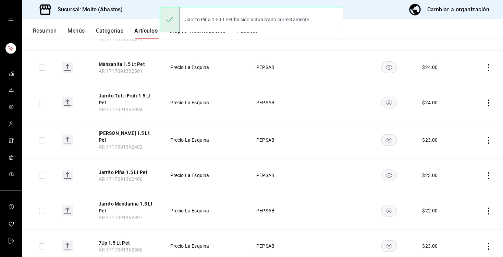
scroll to position [274, 0]
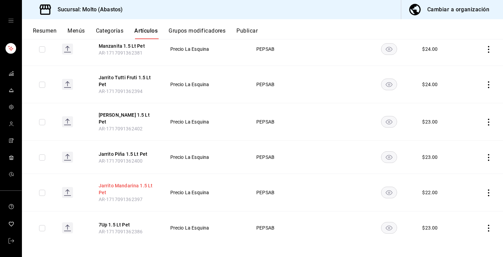
click at [134, 187] on button "Jarrito Mandarina 1.5 Lt Pet" at bounding box center [126, 189] width 55 height 14
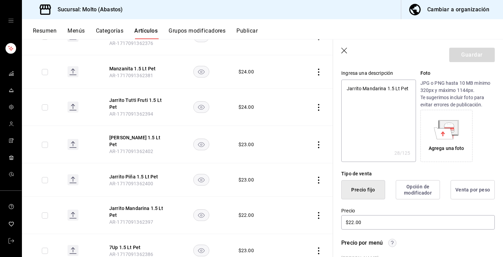
scroll to position [68, 0]
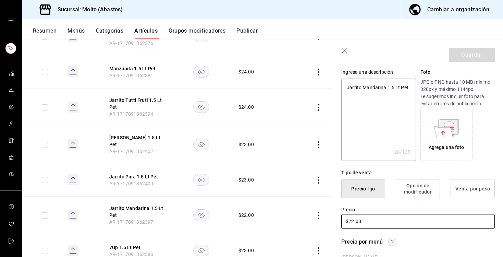
click at [354, 221] on input "$22.00" at bounding box center [418, 221] width 154 height 14
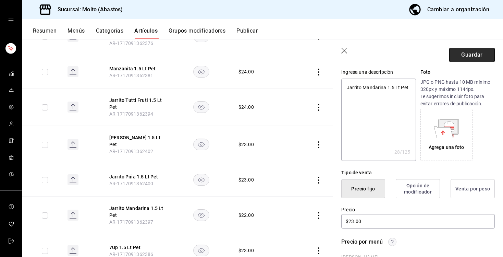
click at [457, 57] on button "Guardar" at bounding box center [472, 55] width 46 height 14
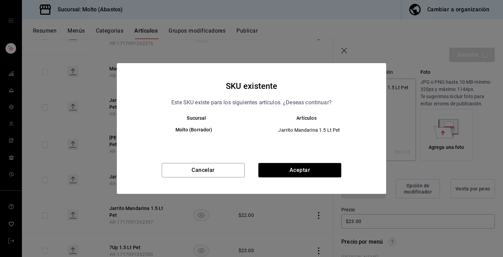
click at [305, 162] on div "SKU existente Este SKU existe para los siguientes articulos. ¿Deseas continuar?…" at bounding box center [251, 128] width 269 height 131
click at [305, 172] on button "Aceptar" at bounding box center [299, 170] width 83 height 14
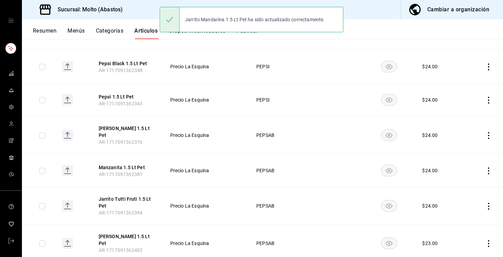
scroll to position [274, 0]
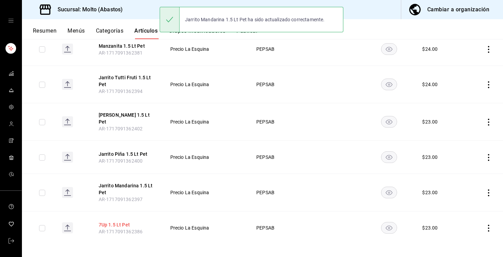
click at [118, 221] on button "7Up 1.5 Lt Pet" at bounding box center [126, 224] width 55 height 7
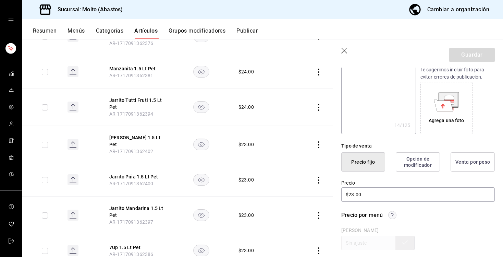
scroll to position [101, 0]
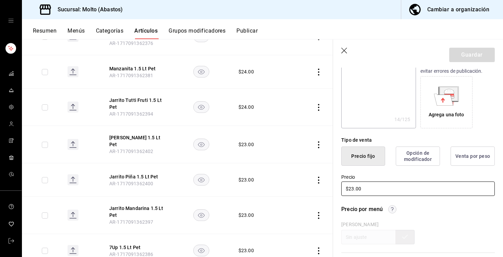
click at [353, 189] on input "$23.00" at bounding box center [418, 188] width 154 height 14
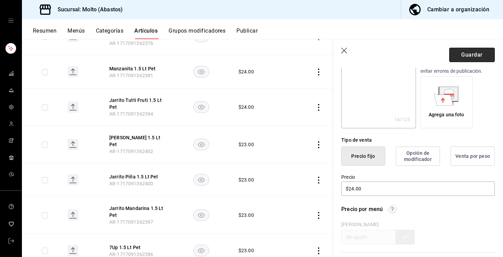
click at [466, 57] on button "Guardar" at bounding box center [472, 55] width 46 height 14
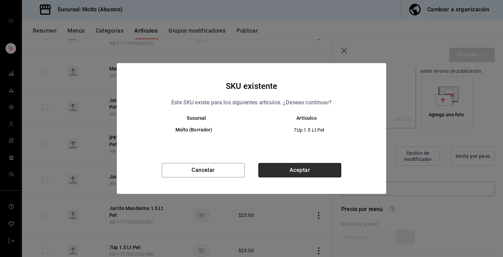
click at [319, 167] on button "Aceptar" at bounding box center [299, 170] width 83 height 14
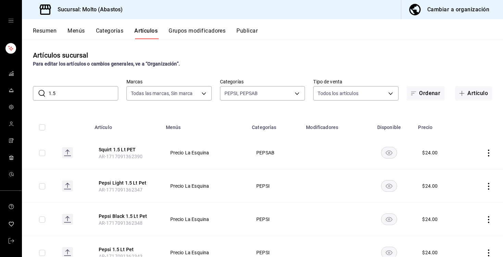
click at [77, 97] on input "1.5" at bounding box center [84, 93] width 70 height 14
click at [131, 151] on button "Squirt 600 Ml PET" at bounding box center [126, 149] width 55 height 7
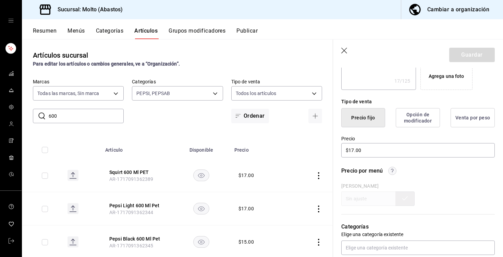
scroll to position [168, 0]
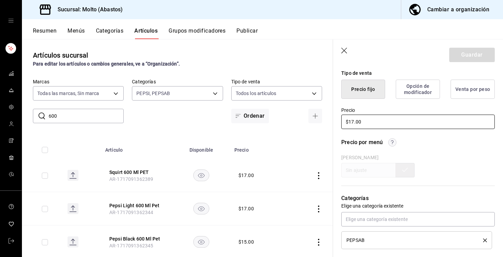
click at [353, 122] on input "$17.00" at bounding box center [418, 121] width 154 height 14
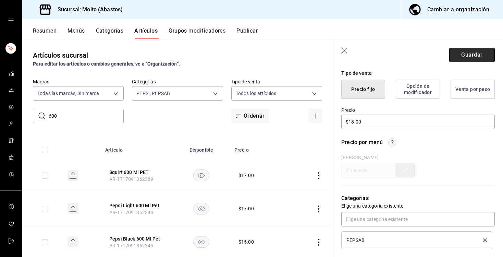
click at [463, 56] on button "Guardar" at bounding box center [472, 55] width 46 height 14
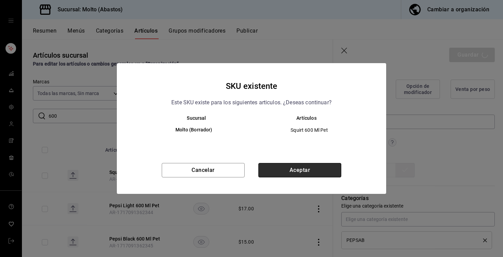
click at [307, 165] on button "Aceptar" at bounding box center [299, 170] width 83 height 14
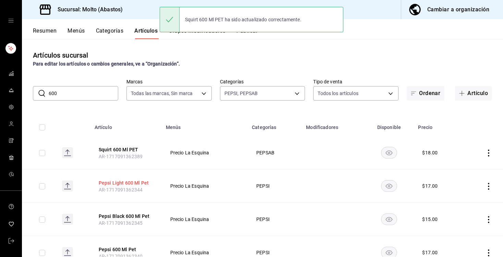
click at [115, 182] on button "Pepsi Light 600 Ml Pet" at bounding box center [126, 182] width 55 height 7
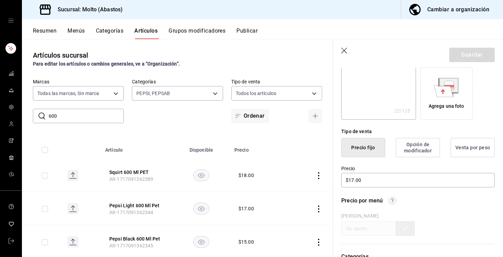
scroll to position [192, 0]
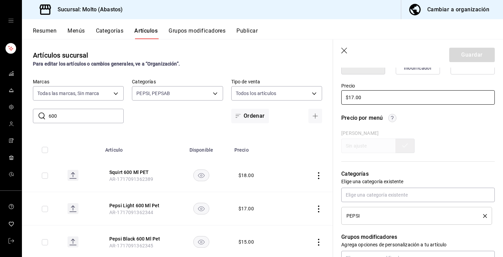
click at [354, 97] on input "$17.00" at bounding box center [418, 97] width 154 height 14
click at [462, 58] on button "Guardar" at bounding box center [472, 55] width 46 height 14
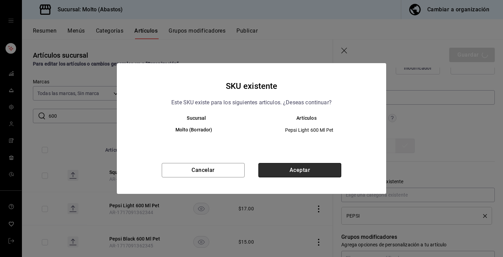
click at [301, 171] on button "Aceptar" at bounding box center [299, 170] width 83 height 14
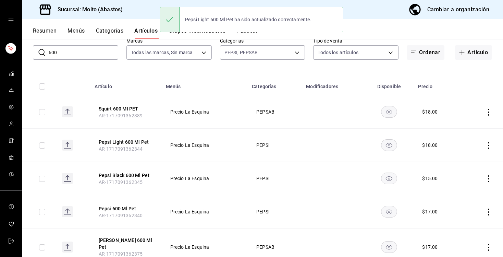
scroll to position [52, 0]
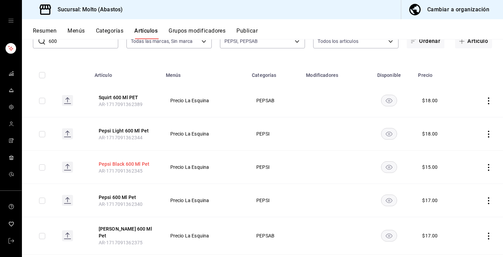
click at [133, 163] on button "Pepsi Black 600 Ml Pet" at bounding box center [126, 163] width 55 height 7
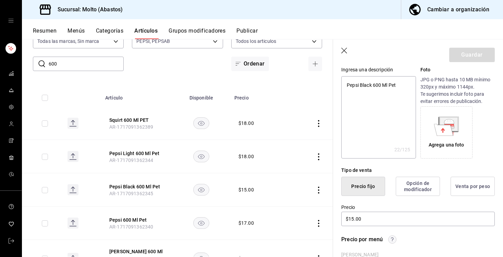
scroll to position [71, 0]
click at [353, 219] on input "$15.00" at bounding box center [418, 218] width 154 height 14
click at [464, 54] on button "Guardar" at bounding box center [472, 55] width 46 height 14
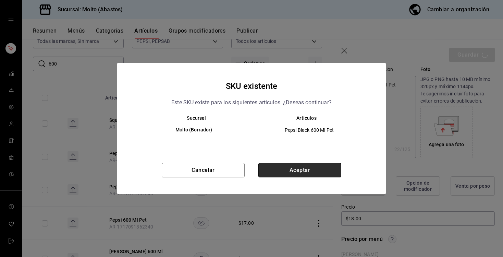
click at [281, 168] on button "Aceptar" at bounding box center [299, 170] width 83 height 14
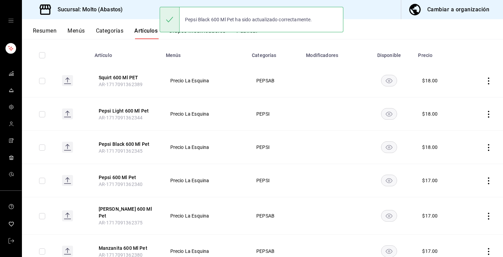
scroll to position [75, 0]
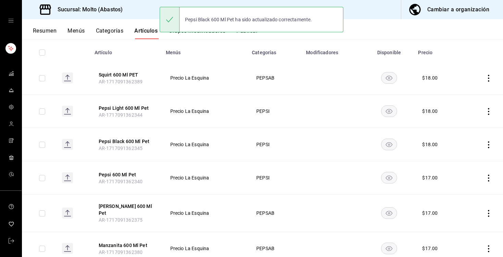
click at [122, 179] on span "AR-1717091362340" at bounding box center [121, 181] width 44 height 5
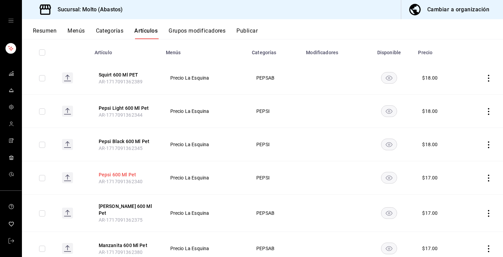
click at [124, 173] on button "Pepsi 600 Ml Pet" at bounding box center [126, 174] width 55 height 7
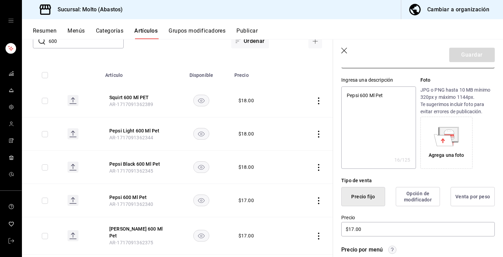
scroll to position [61, 0]
click at [353, 231] on input "$17.00" at bounding box center [418, 228] width 154 height 14
click at [472, 56] on button "Guardar" at bounding box center [472, 55] width 46 height 14
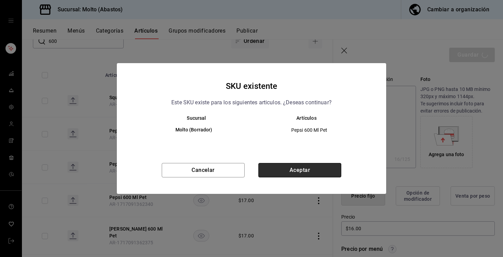
click at [289, 170] on button "Aceptar" at bounding box center [299, 170] width 83 height 14
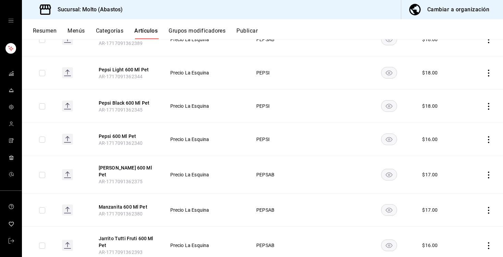
scroll to position [108, 0]
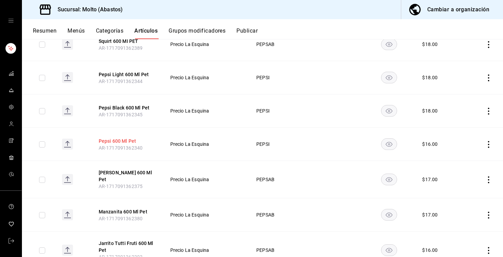
click at [112, 142] on button "Pepsi 600 Ml Pet" at bounding box center [126, 140] width 55 height 7
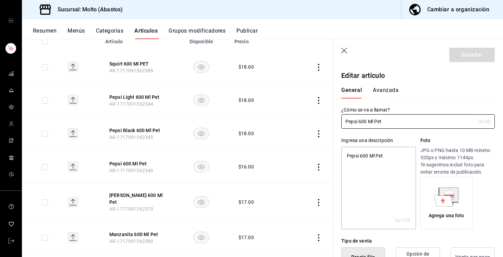
scroll to position [117, 0]
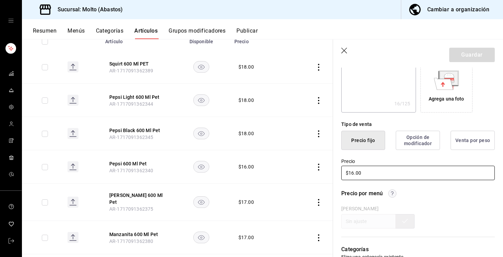
click at [354, 175] on input "$16.00" at bounding box center [418, 173] width 154 height 14
click at [462, 56] on button "Guardar" at bounding box center [472, 55] width 46 height 14
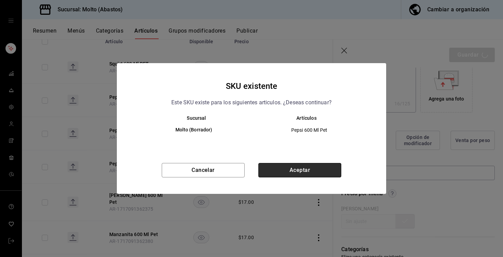
click at [282, 172] on button "Aceptar" at bounding box center [299, 170] width 83 height 14
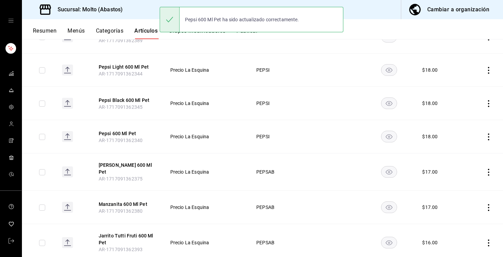
scroll to position [130, 0]
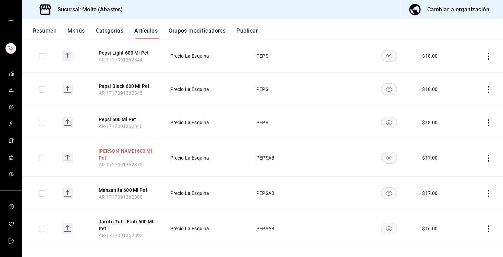
click at [123, 150] on button "[PERSON_NAME] 600 Ml Pet" at bounding box center [126, 154] width 55 height 14
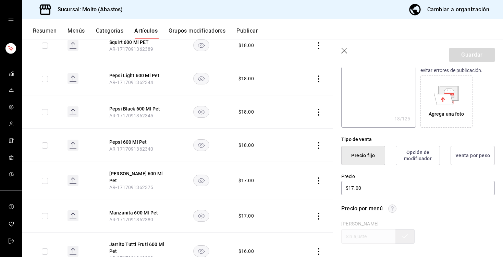
scroll to position [103, 0]
click at [352, 187] on input "$17.00" at bounding box center [418, 186] width 154 height 14
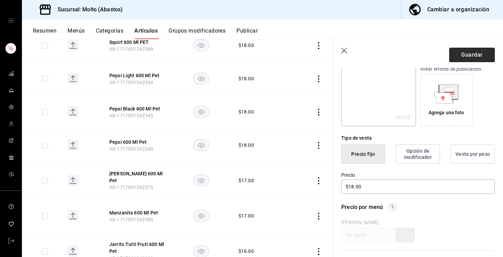
click at [464, 54] on button "Guardar" at bounding box center [472, 55] width 46 height 14
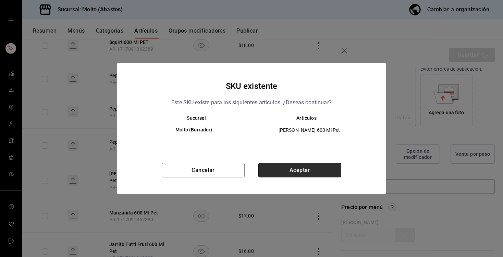
click at [315, 170] on button "Aceptar" at bounding box center [299, 170] width 83 height 14
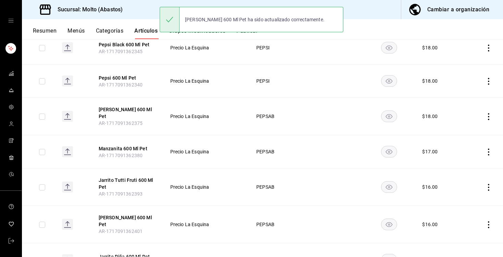
scroll to position [174, 0]
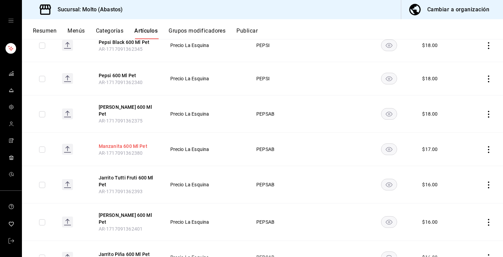
click at [142, 144] on button "Manzanita 600 Ml Pet" at bounding box center [126, 146] width 55 height 7
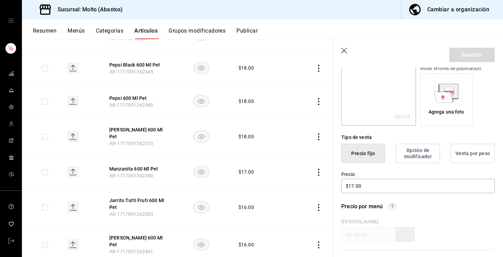
scroll to position [110, 0]
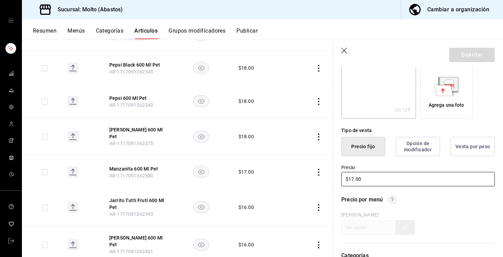
click at [354, 182] on input "$17.00" at bounding box center [418, 179] width 154 height 14
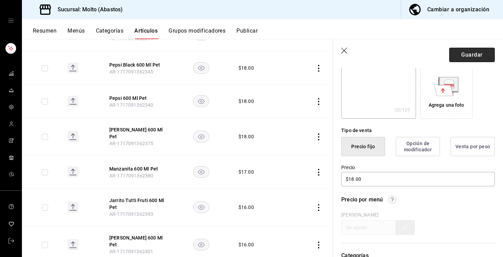
click at [467, 58] on button "Guardar" at bounding box center [472, 55] width 46 height 14
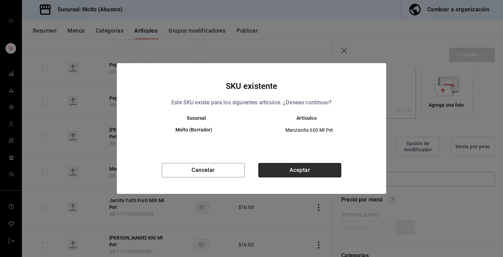
click at [304, 169] on button "Aceptar" at bounding box center [299, 170] width 83 height 14
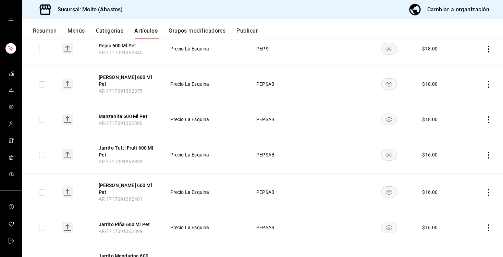
scroll to position [204, 0]
click at [131, 144] on button "Jarrito Tutti Fruti 600 Ml Pet" at bounding box center [126, 151] width 55 height 14
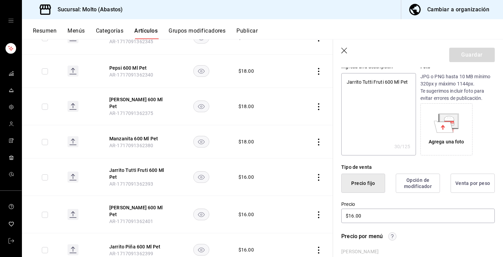
scroll to position [78, 0]
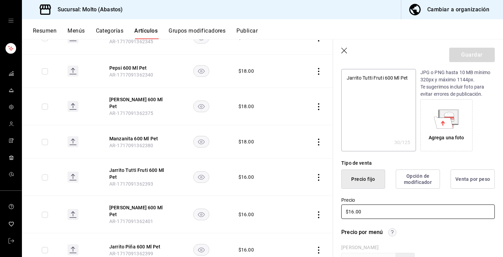
click at [354, 211] on input "$16.00" at bounding box center [418, 211] width 154 height 14
click at [459, 59] on button "Guardar" at bounding box center [472, 55] width 46 height 14
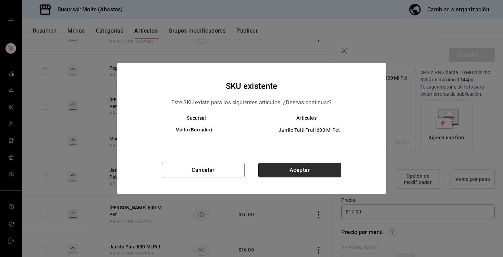
click at [319, 168] on button "Aceptar" at bounding box center [299, 170] width 83 height 14
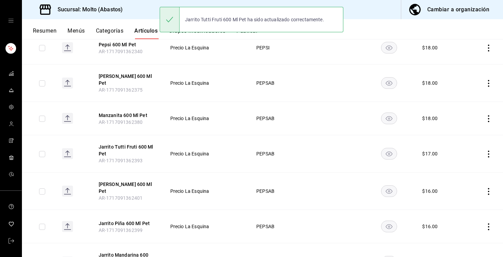
scroll to position [208, 0]
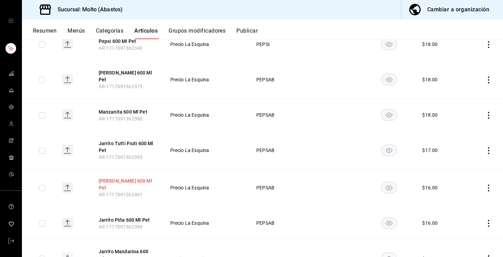
click at [133, 177] on button "[PERSON_NAME] 600 Ml Pet" at bounding box center [126, 184] width 55 height 14
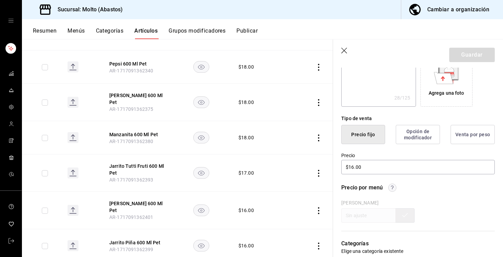
scroll to position [127, 0]
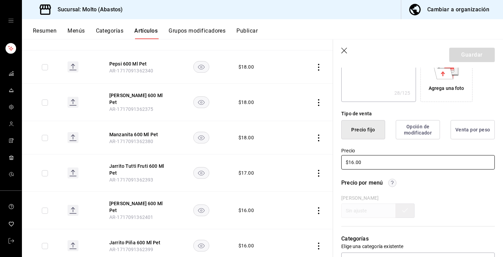
click at [353, 162] on input "$16.00" at bounding box center [418, 162] width 154 height 14
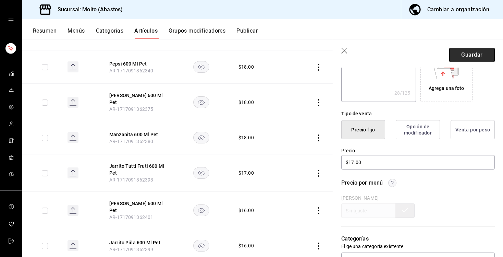
click at [484, 53] on button "Guardar" at bounding box center [472, 55] width 46 height 14
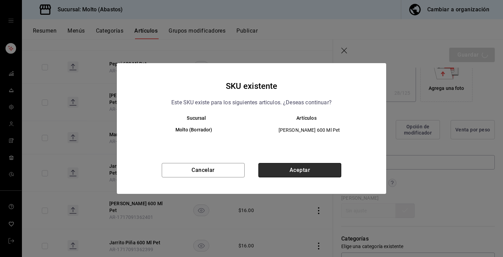
click at [310, 172] on button "Aceptar" at bounding box center [299, 170] width 83 height 14
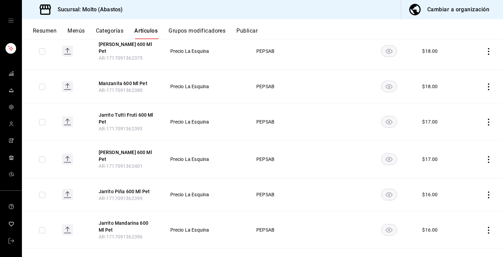
scroll to position [274, 0]
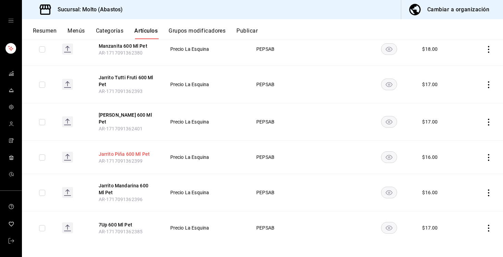
click at [139, 150] on button "Jarrito Piña 600 Ml Pet" at bounding box center [126, 153] width 55 height 7
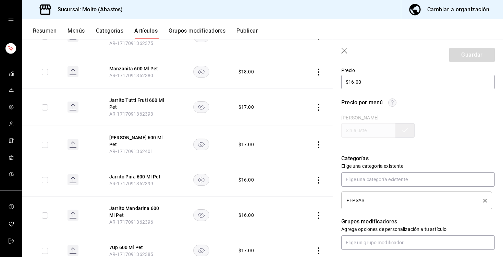
scroll to position [179, 0]
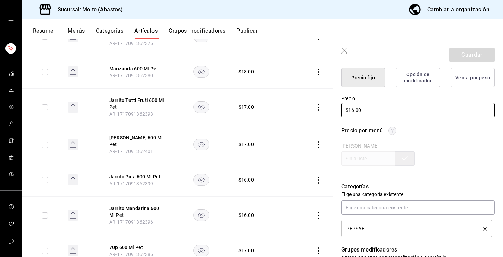
click at [354, 112] on input "$16.00" at bounding box center [418, 110] width 154 height 14
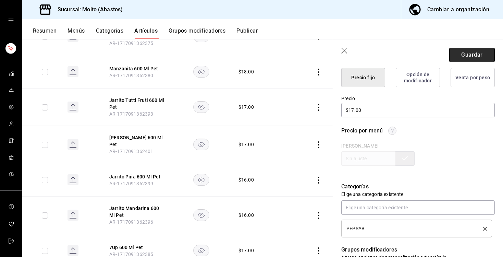
click at [475, 53] on button "Guardar" at bounding box center [472, 55] width 46 height 14
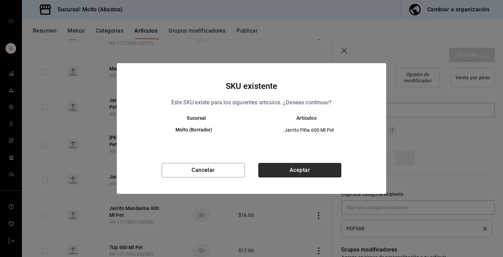
click at [328, 170] on button "Aceptar" at bounding box center [299, 170] width 83 height 14
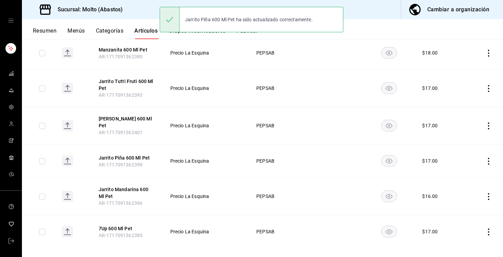
scroll to position [274, 0]
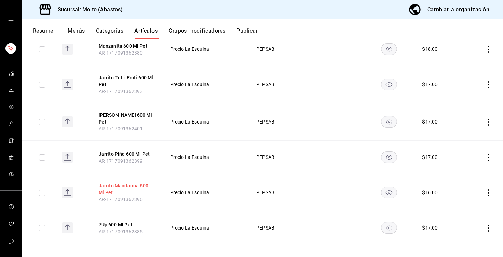
click at [140, 182] on button "Jarrito Mandarina 600 Ml Pet" at bounding box center [126, 189] width 55 height 14
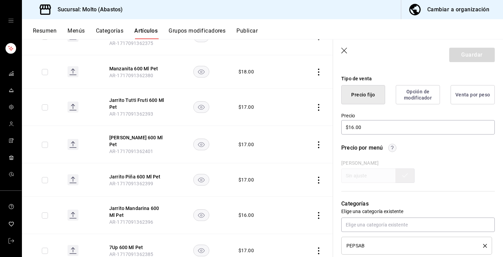
scroll to position [164, 0]
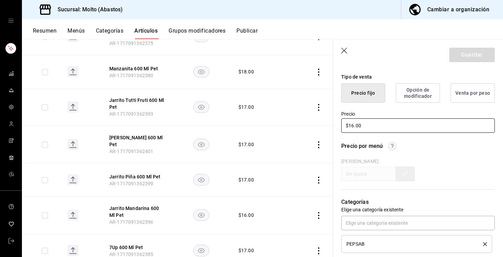
click at [353, 128] on input "$16.00" at bounding box center [418, 125] width 154 height 14
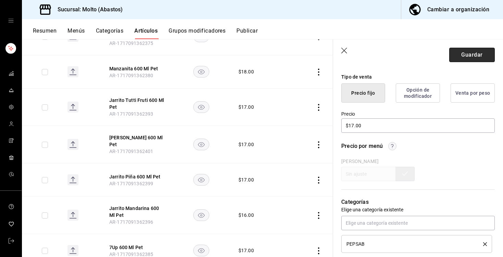
click at [461, 53] on button "Guardar" at bounding box center [472, 55] width 46 height 14
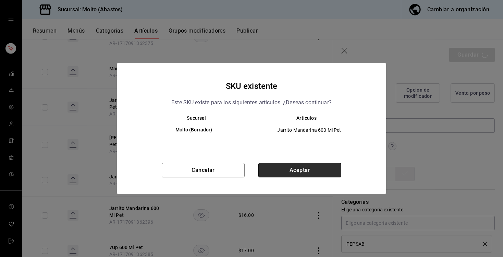
click at [309, 168] on button "Aceptar" at bounding box center [299, 170] width 83 height 14
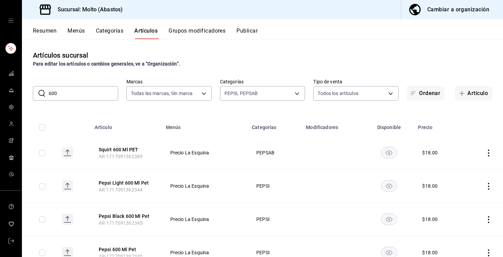
click at [76, 97] on input "600" at bounding box center [84, 93] width 70 height 14
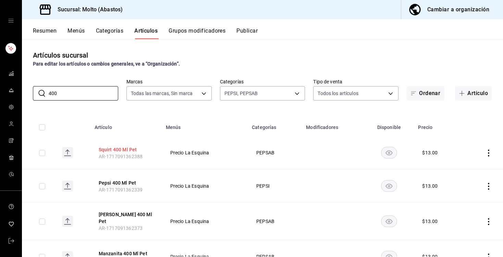
click at [123, 146] on button "Squirt 400 Ml Pet" at bounding box center [126, 149] width 55 height 7
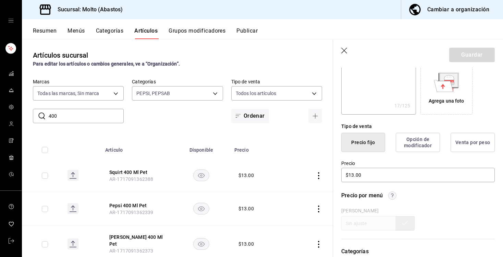
scroll to position [118, 0]
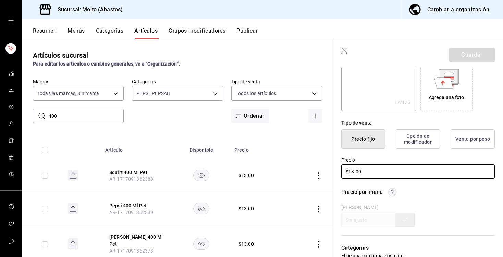
click at [352, 173] on input "$13.00" at bounding box center [418, 171] width 154 height 14
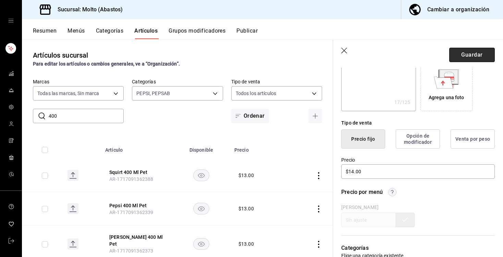
click at [474, 48] on button "Guardar" at bounding box center [472, 55] width 46 height 14
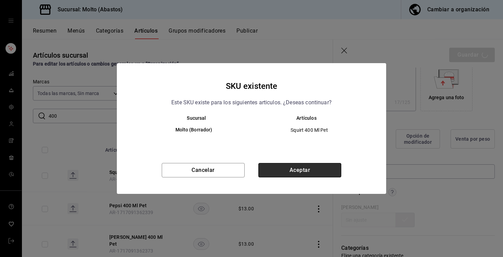
click at [293, 176] on button "Aceptar" at bounding box center [299, 170] width 83 height 14
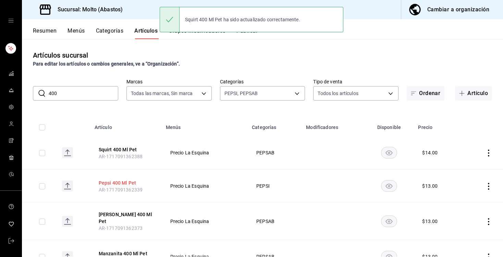
click at [132, 181] on button "Pepsi 400 Ml Pet" at bounding box center [126, 182] width 55 height 7
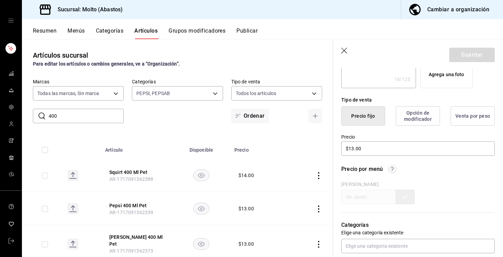
scroll to position [142, 0]
click at [353, 149] on input "$13.00" at bounding box center [418, 148] width 154 height 14
click at [455, 54] on button "Guardar" at bounding box center [472, 55] width 46 height 14
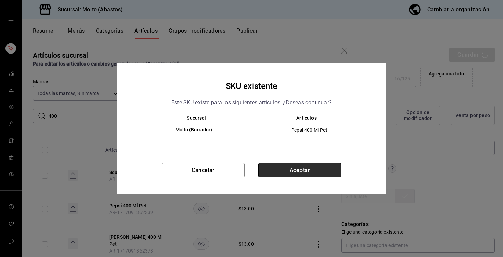
click at [302, 176] on button "Aceptar" at bounding box center [299, 170] width 83 height 14
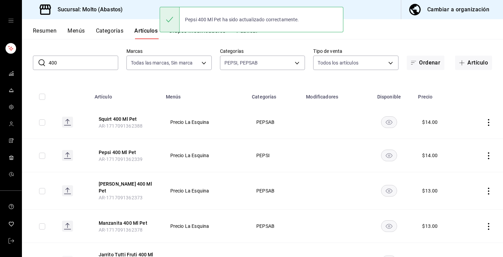
scroll to position [36, 0]
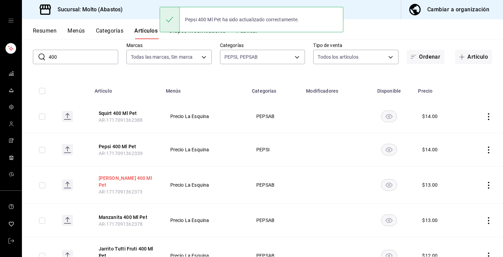
click at [131, 178] on button "[PERSON_NAME] 400 Ml Pet" at bounding box center [126, 181] width 55 height 14
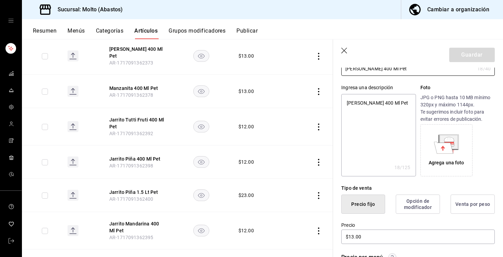
scroll to position [76, 0]
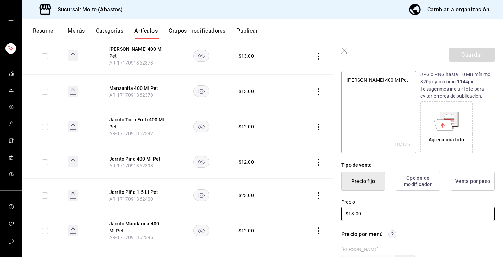
click at [352, 215] on input "$13.00" at bounding box center [418, 213] width 154 height 14
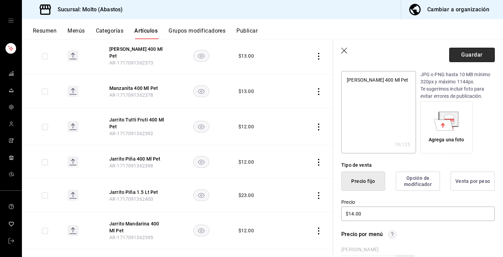
click at [473, 52] on button "Guardar" at bounding box center [472, 55] width 46 height 14
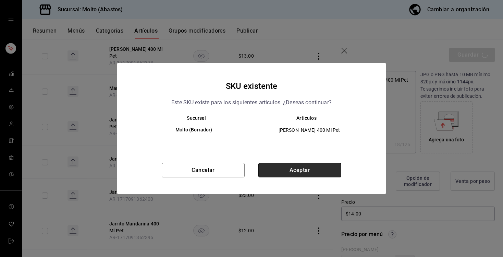
click at [327, 167] on button "Aceptar" at bounding box center [299, 170] width 83 height 14
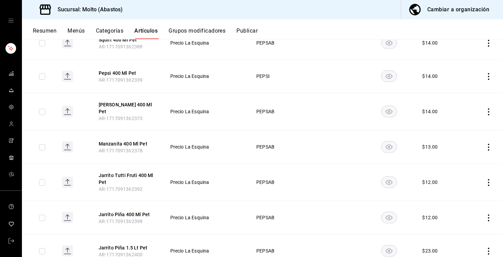
scroll to position [123, 0]
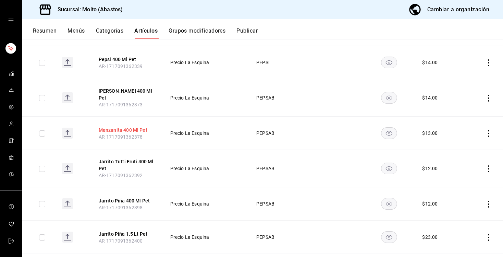
click at [132, 127] on button "Manzanita 400 Ml Pet" at bounding box center [126, 129] width 55 height 7
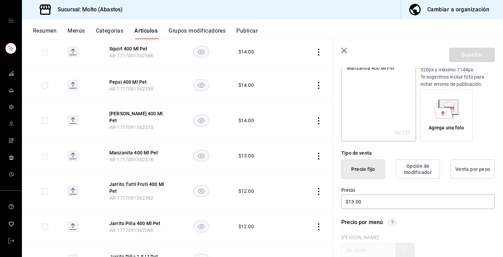
scroll to position [99, 0]
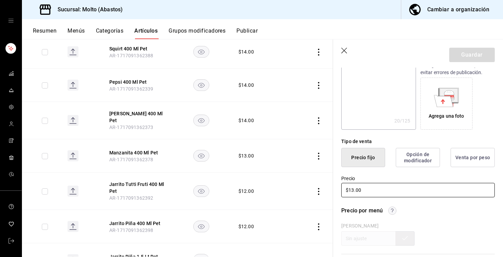
click at [352, 192] on input "$13.00" at bounding box center [418, 190] width 154 height 14
click at [456, 52] on button "Guardar" at bounding box center [472, 55] width 46 height 14
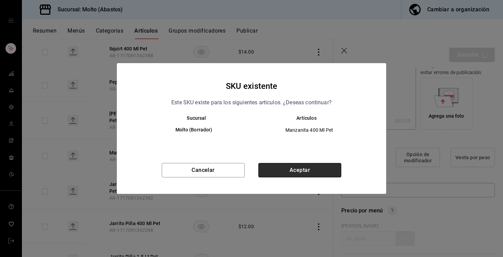
click at [294, 169] on button "Aceptar" at bounding box center [299, 170] width 83 height 14
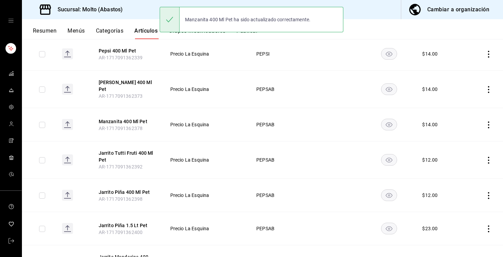
scroll to position [132, 0]
click at [147, 150] on button "Jarrito Tutti Fruti 400 Ml Pet" at bounding box center [126, 157] width 55 height 14
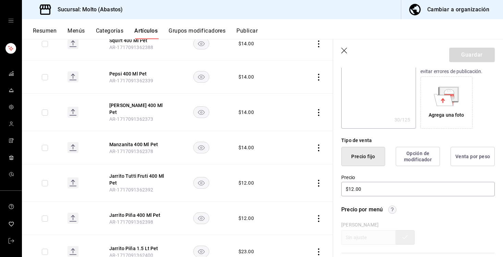
scroll to position [104, 0]
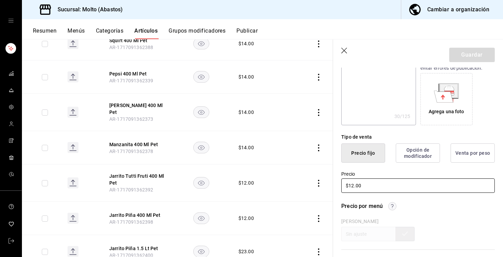
click at [352, 186] on input "$12.00" at bounding box center [418, 185] width 154 height 14
click at [481, 49] on button "Guardar" at bounding box center [472, 55] width 46 height 14
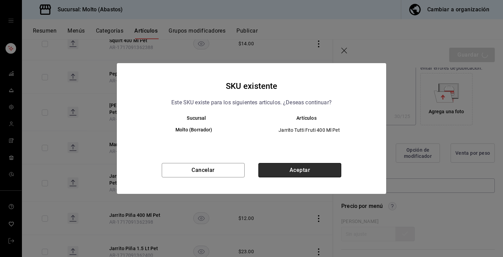
click at [274, 174] on button "Aceptar" at bounding box center [299, 170] width 83 height 14
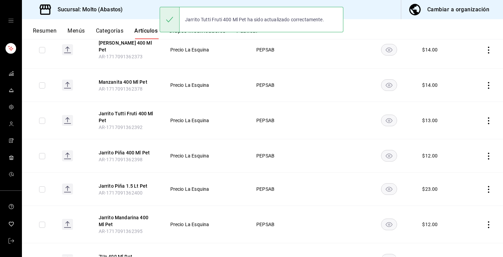
scroll to position [203, 0]
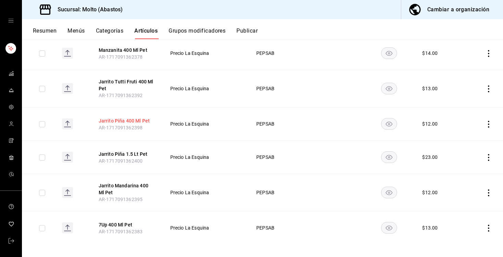
click at [140, 117] on button "Jarrito Piña 400 Ml Pet" at bounding box center [126, 120] width 55 height 7
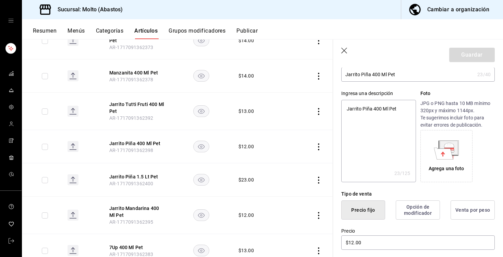
scroll to position [66, 0]
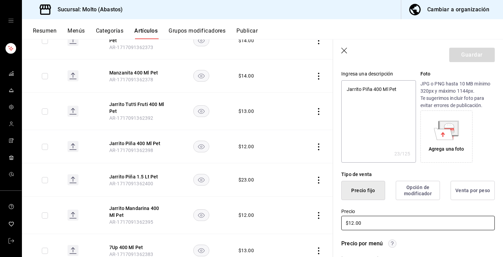
click at [353, 221] on input "$12.00" at bounding box center [418, 223] width 154 height 14
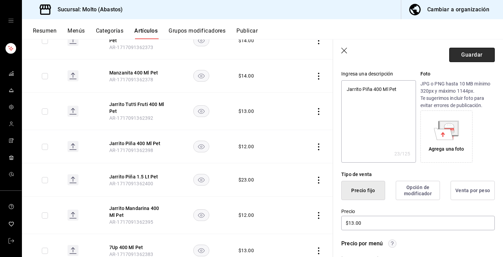
click at [482, 53] on button "Guardar" at bounding box center [472, 55] width 46 height 14
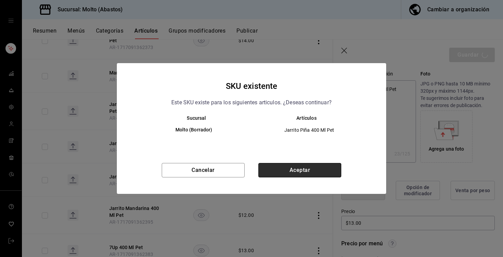
click at [311, 173] on button "Aceptar" at bounding box center [299, 170] width 83 height 14
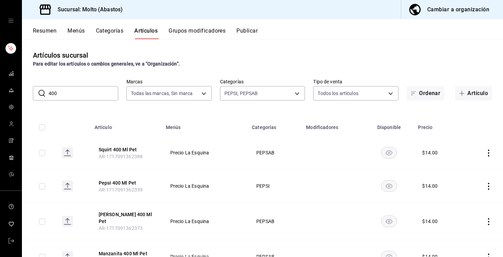
scroll to position [203, 0]
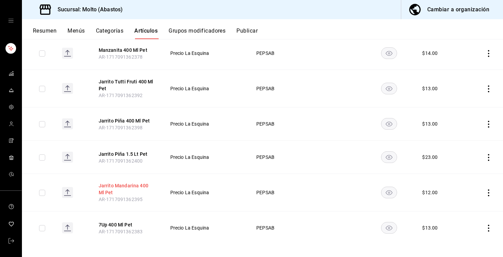
click at [122, 183] on button "Jarrito Mandarina 400 Ml Pet" at bounding box center [126, 189] width 55 height 14
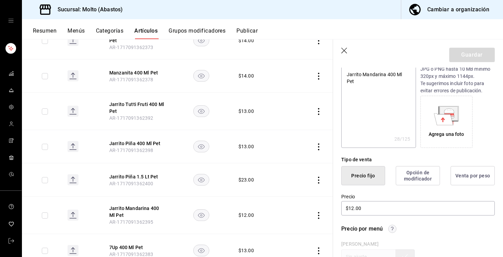
scroll to position [83, 0]
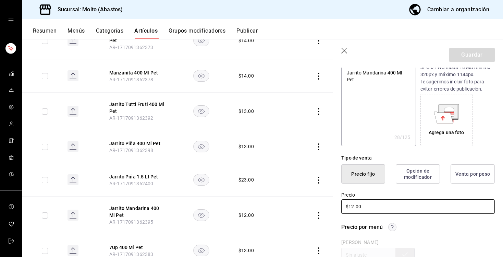
click at [354, 207] on input "$12.00" at bounding box center [418, 206] width 154 height 14
type textarea "x"
type input "$1.00"
type textarea "x"
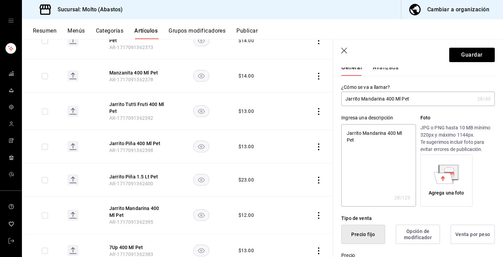
scroll to position [0, 0]
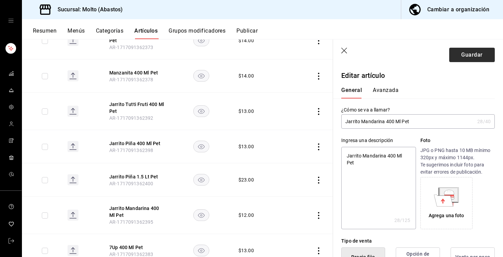
type input "$13.00"
click at [488, 54] on button "Guardar" at bounding box center [472, 55] width 46 height 14
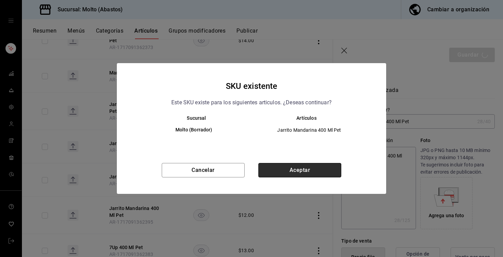
click at [276, 173] on button "Aceptar" at bounding box center [299, 170] width 83 height 14
type textarea "x"
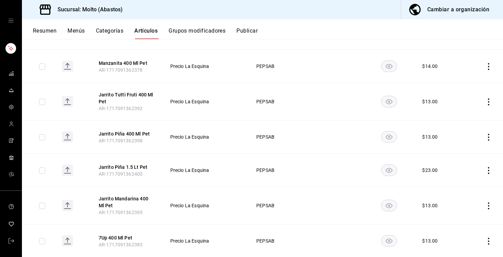
scroll to position [203, 0]
